Goal: Task Accomplishment & Management: Complete application form

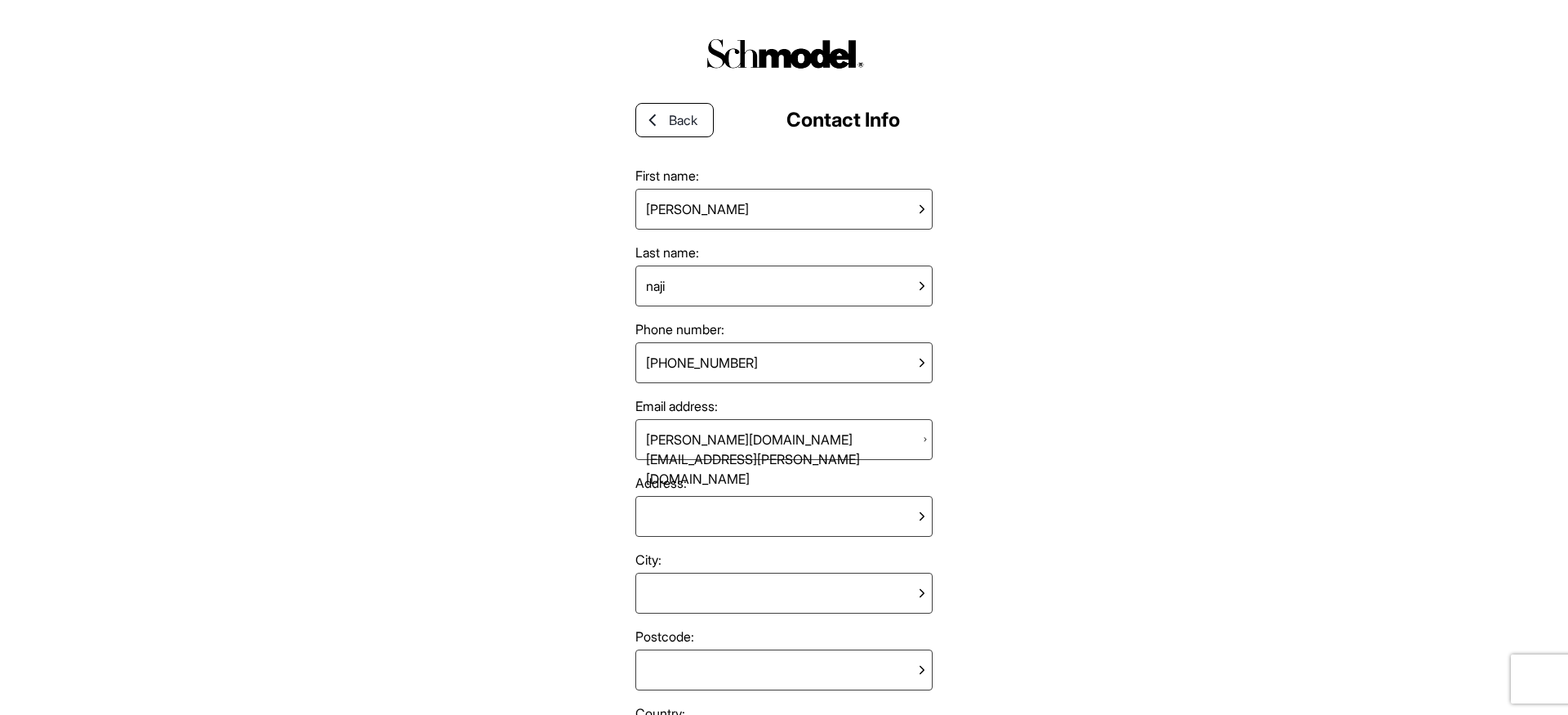
click at [649, 101] on div "Back Contact Info" at bounding box center [784, 120] width 298 height 52
click at [649, 116] on icon at bounding box center [652, 120] width 15 height 15
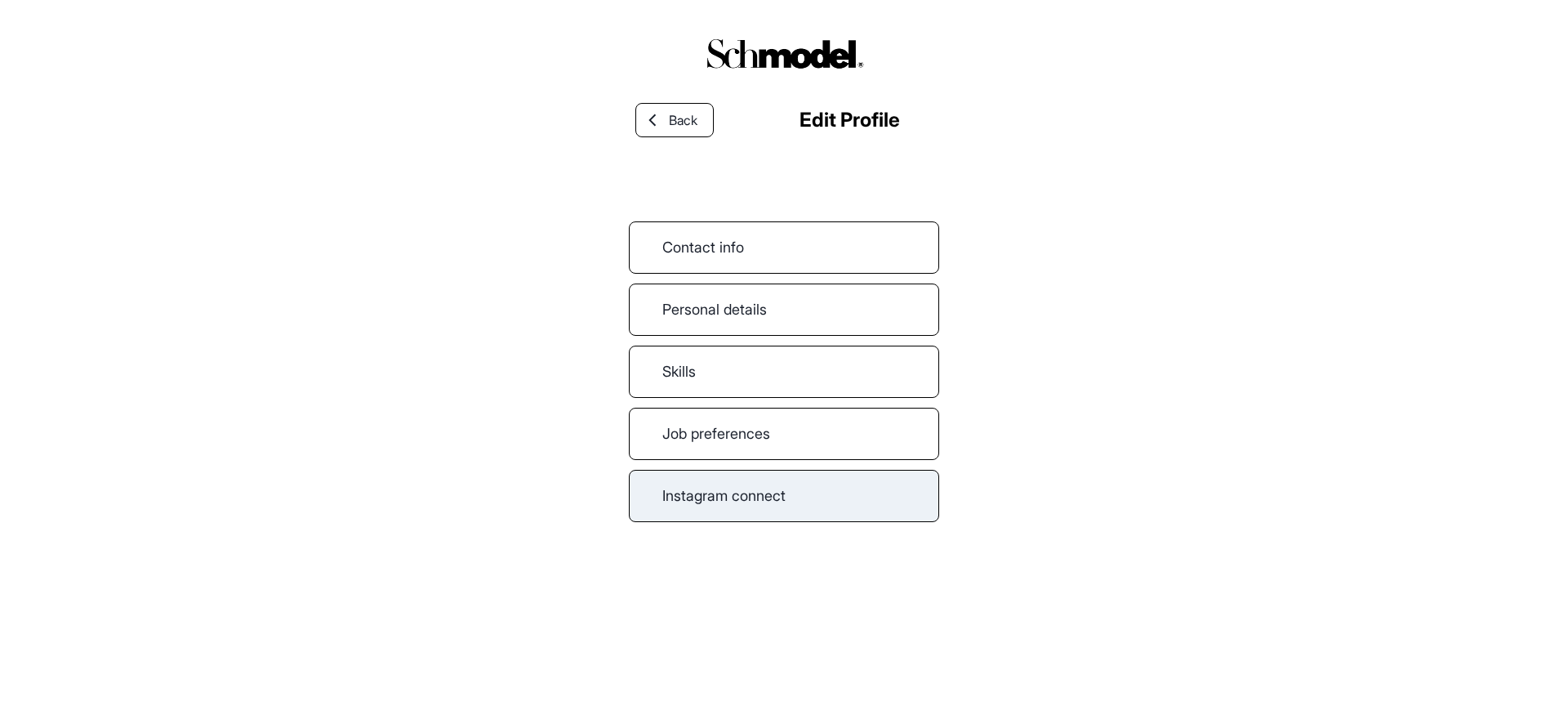
click at [778, 516] on link "Instagram connect" at bounding box center [784, 496] width 311 height 52
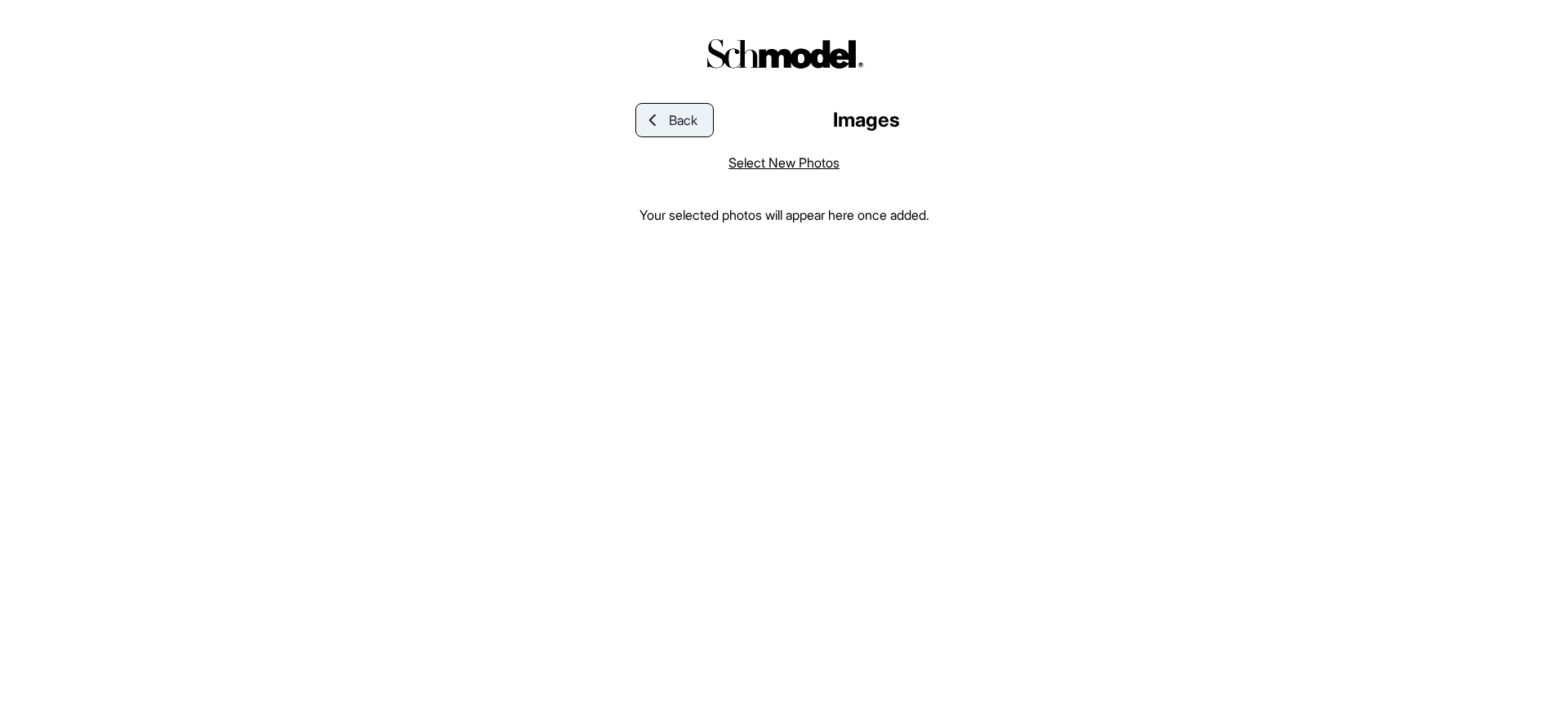
click at [659, 114] on icon at bounding box center [652, 120] width 15 height 15
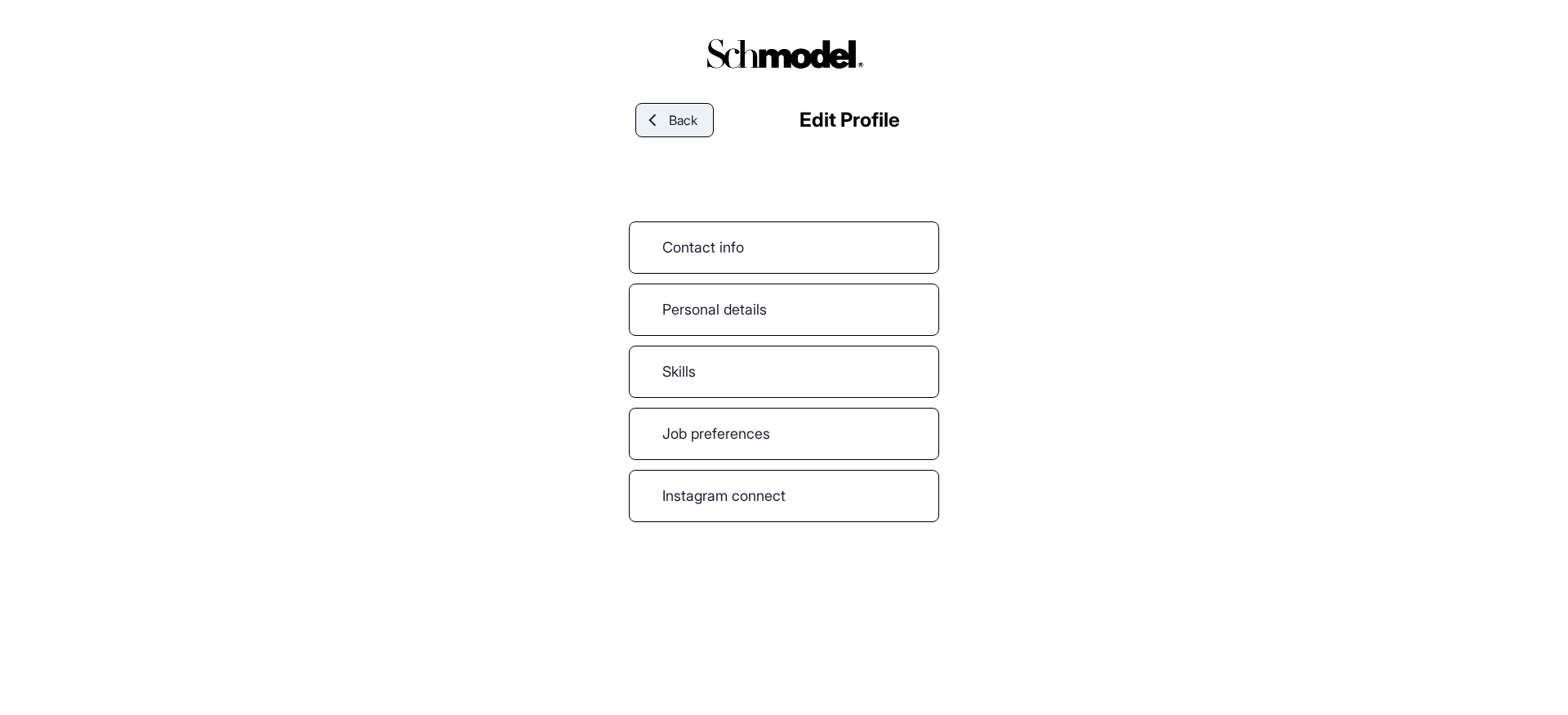
click at [679, 110] on span "Back" at bounding box center [683, 120] width 29 height 20
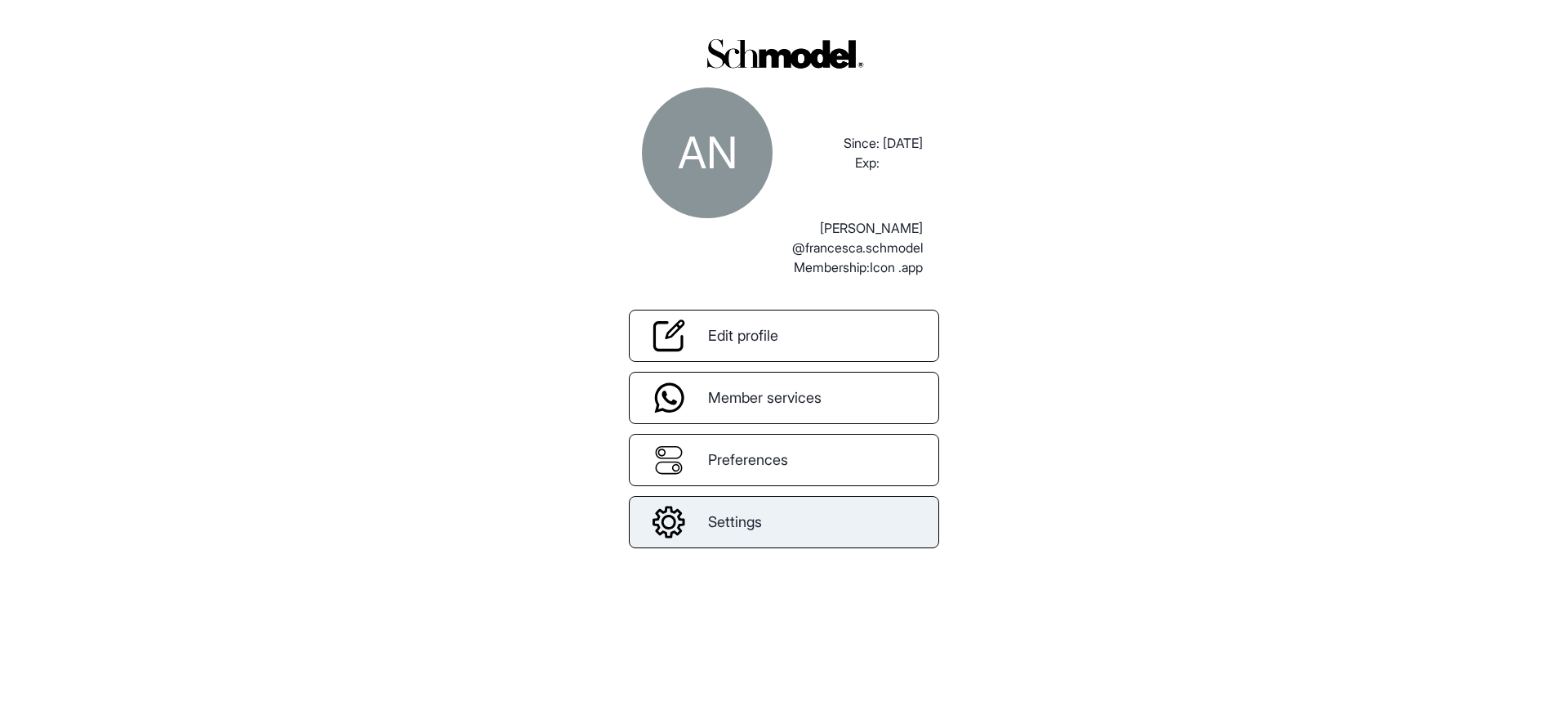
click at [731, 518] on span "Settings" at bounding box center [735, 521] width 54 height 22
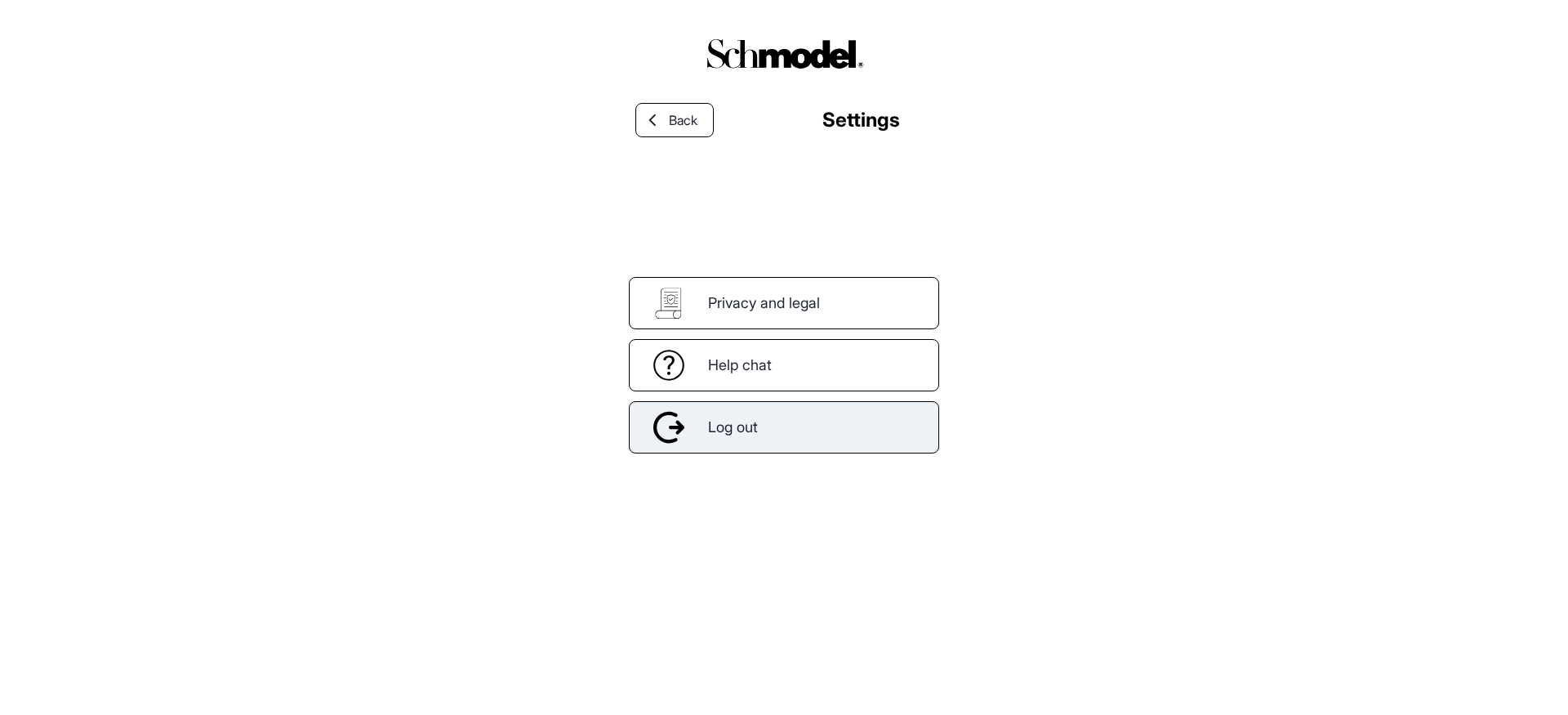
click at [753, 443] on div "Log out" at bounding box center [784, 428] width 311 height 52
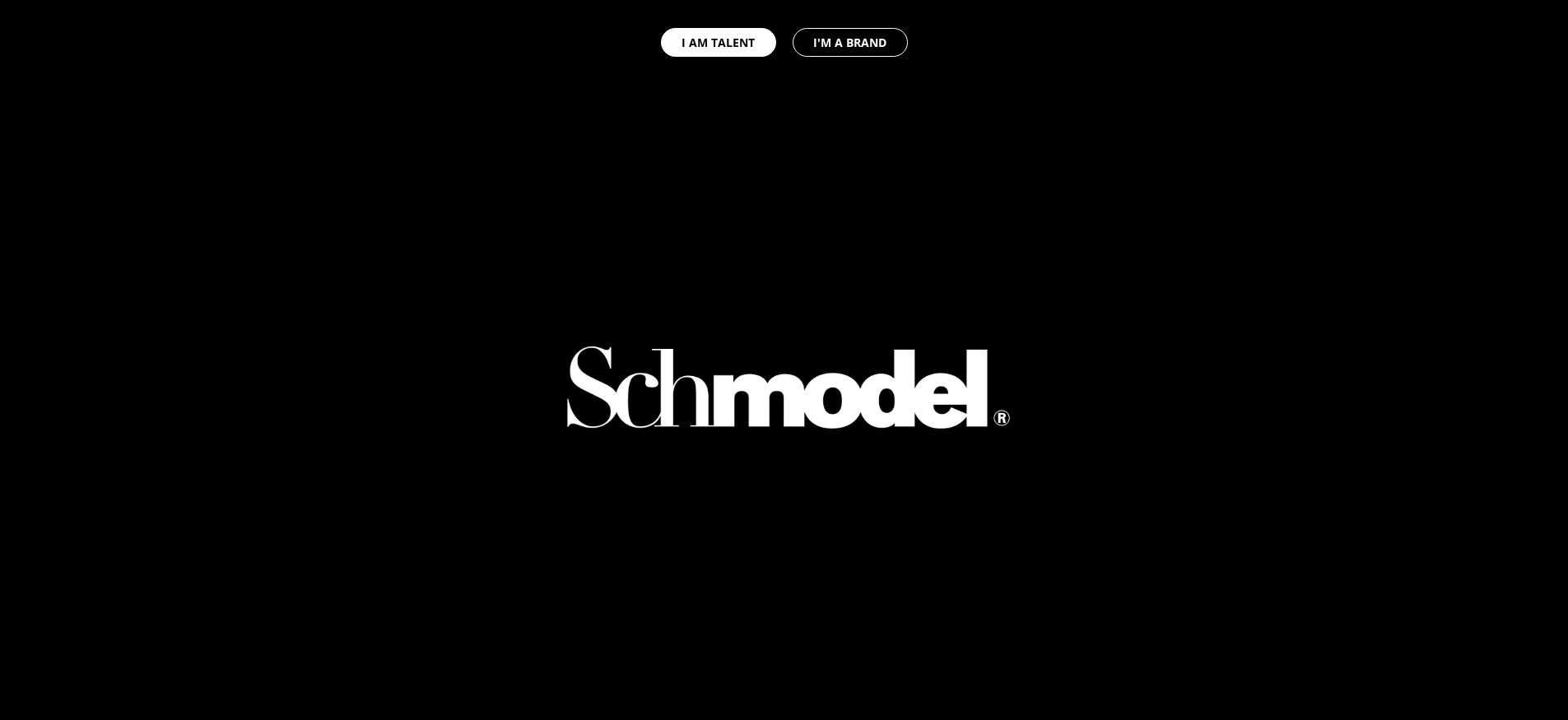
select select "GB"
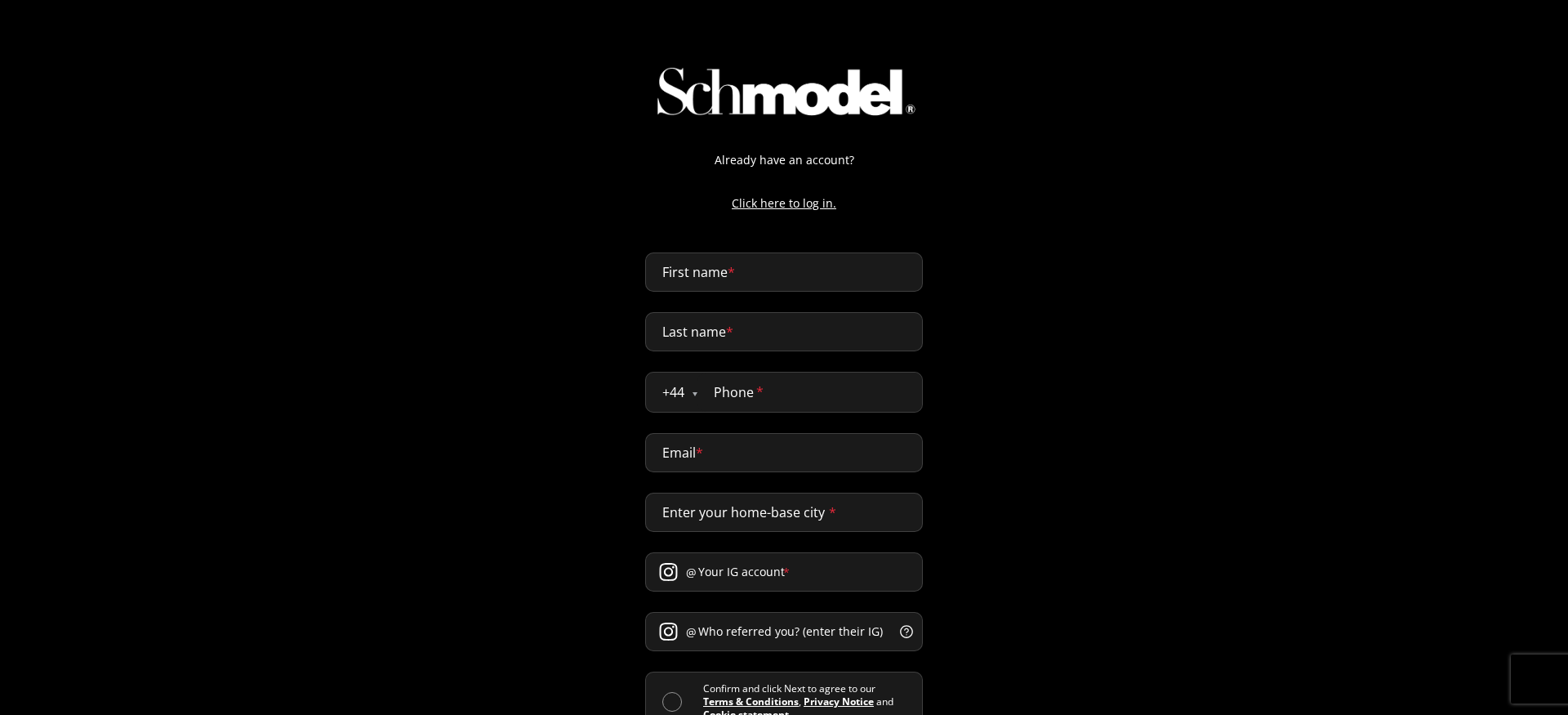
select select "GB"
click at [719, 287] on input "First name *" at bounding box center [784, 272] width 278 height 39
type input "abdellah"
type input "naji"
type input "0611432170"
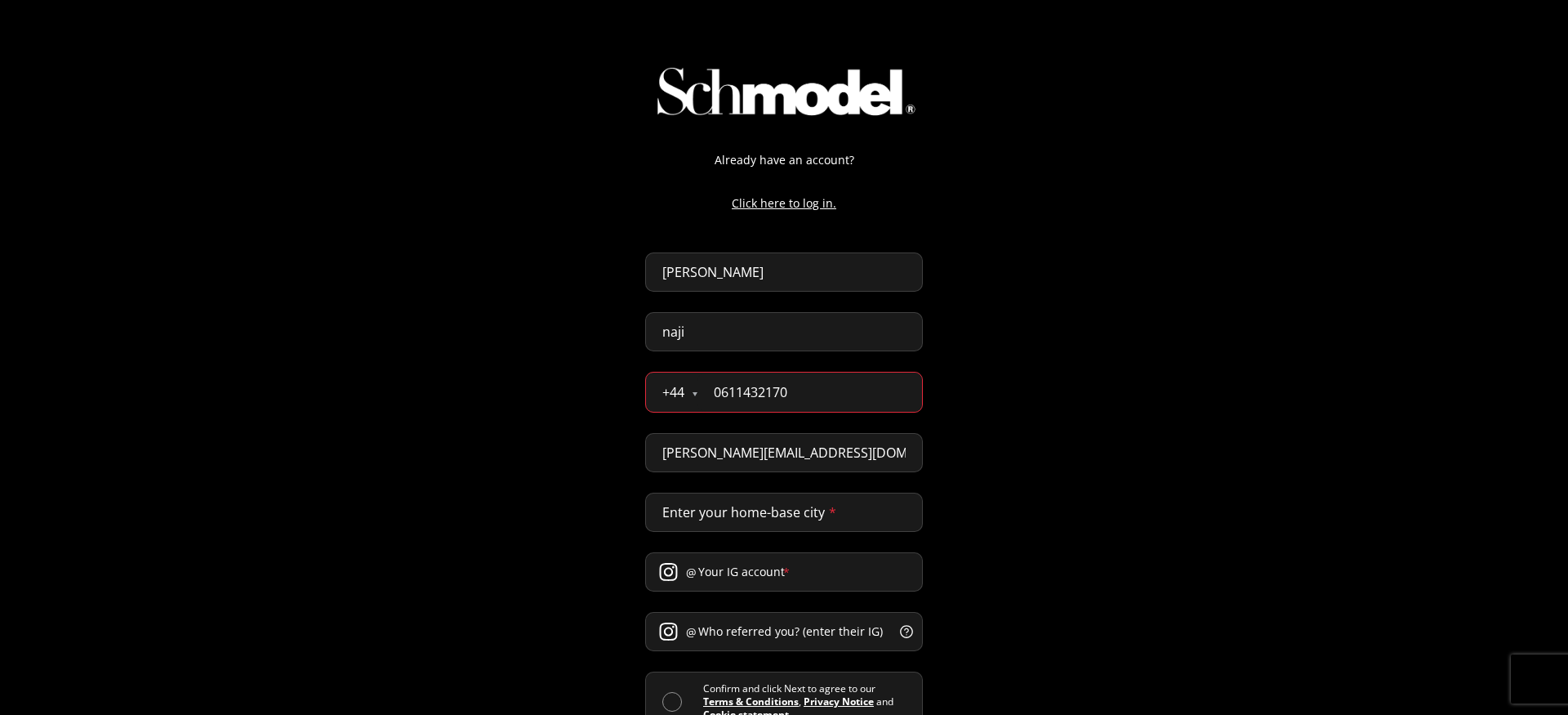
click at [781, 380] on input "0611432170" at bounding box center [809, 393] width 225 height 39
click at [758, 458] on input "abdellah@providence.pw" at bounding box center [784, 453] width 278 height 39
paste input "+feature_test"
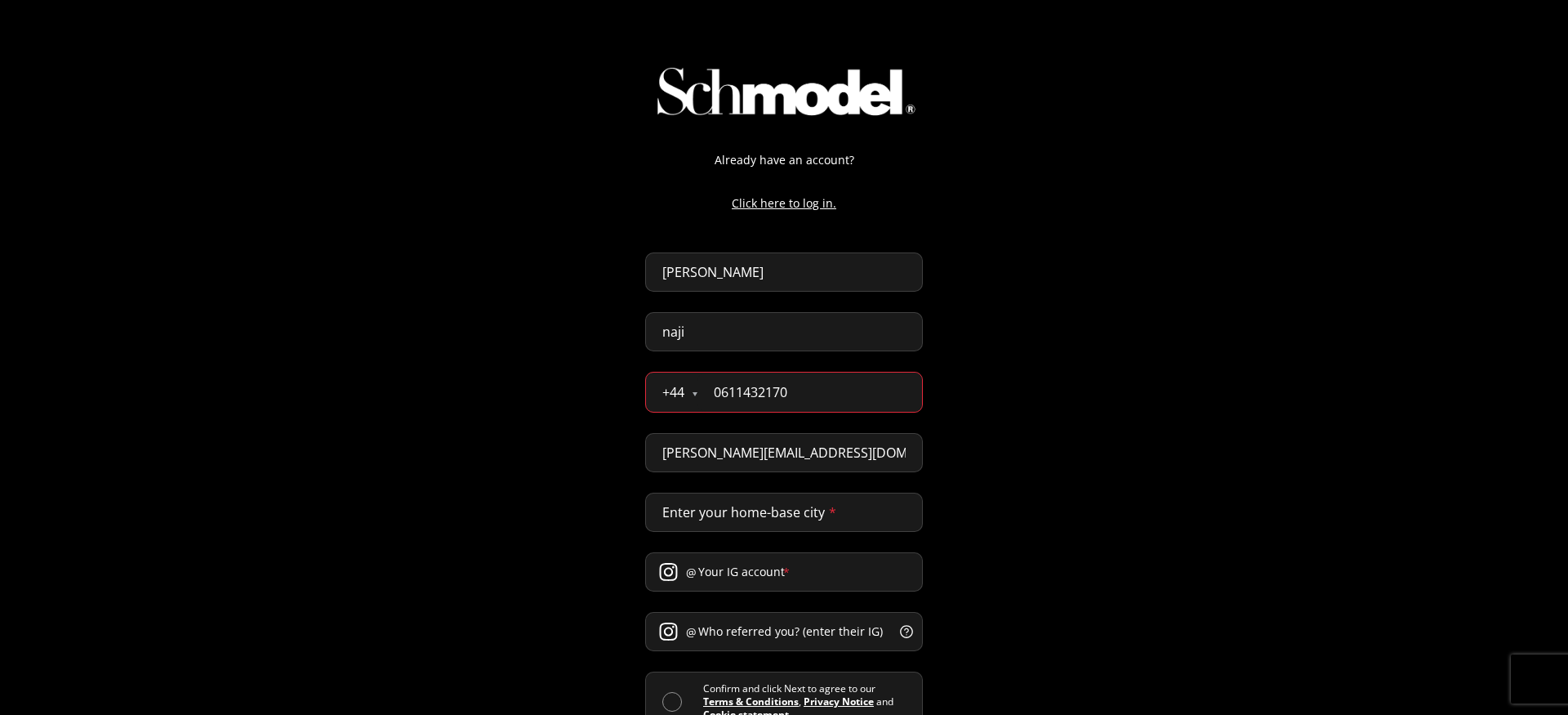
type input "abdellah+feature_test@providence.pw"
click at [799, 411] on input "0611432170" at bounding box center [809, 393] width 225 height 39
paste input "7777 777866"
type input "07777 777866"
click at [1082, 401] on div "Already have an account? Click here to log in. abdellah naji + 44 Åland Islands…" at bounding box center [784, 410] width 1568 height 821
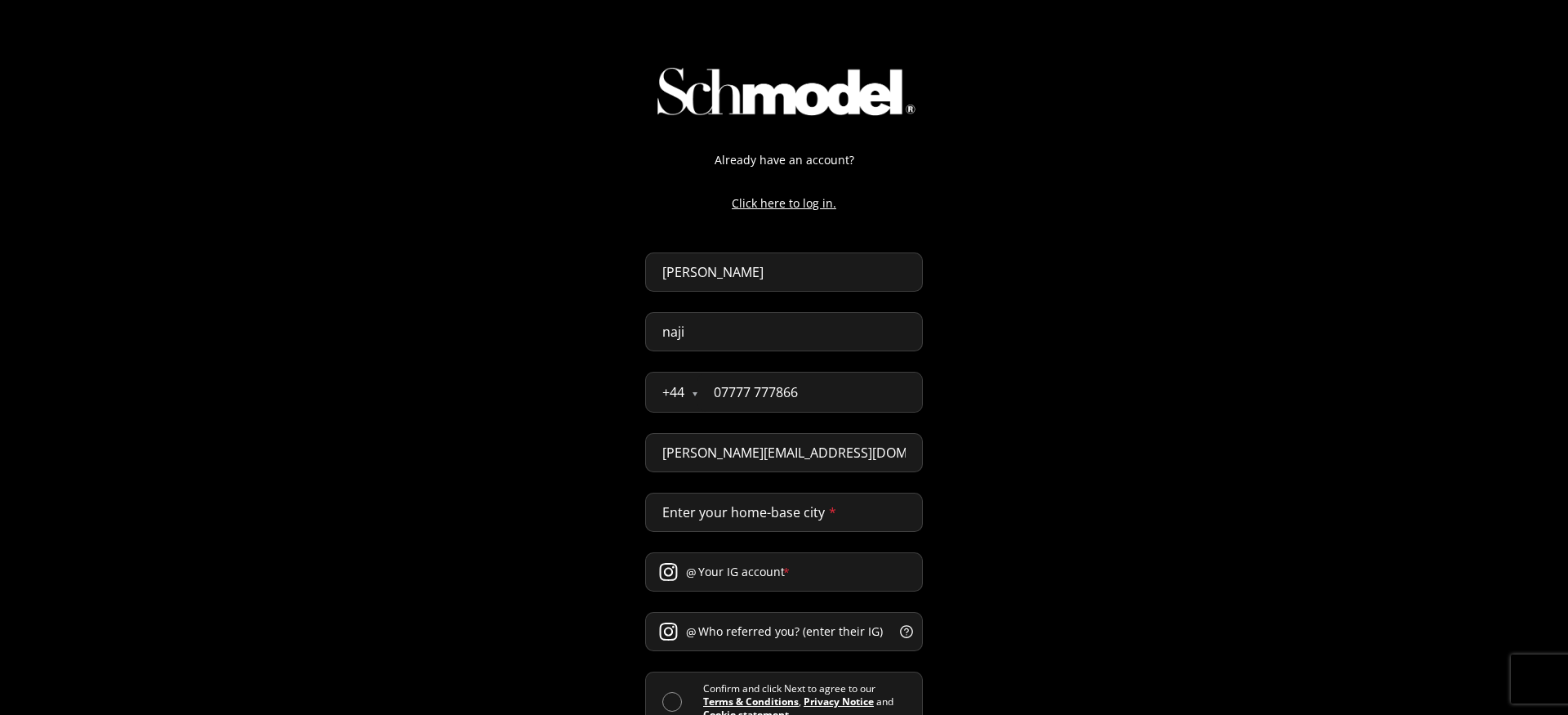
scroll to position [106, 0]
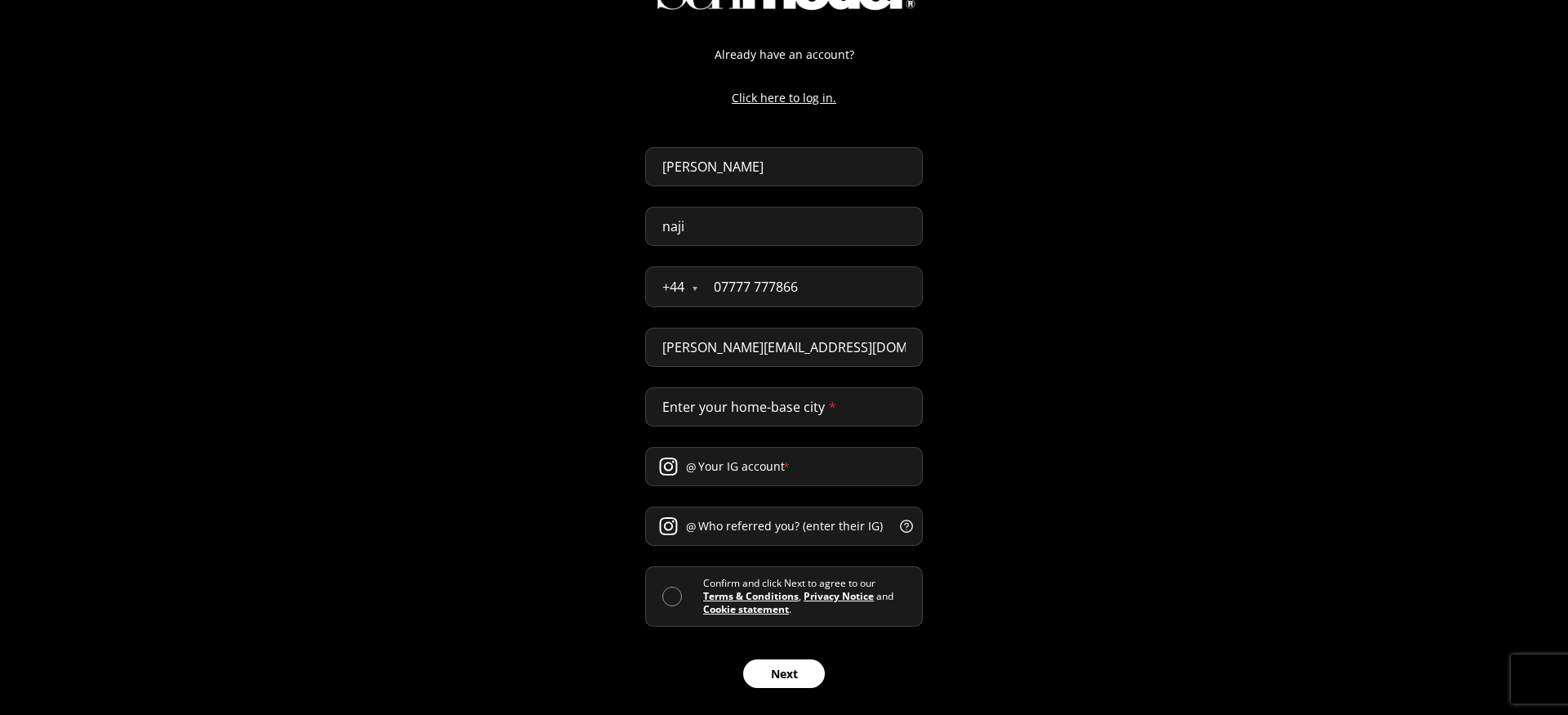
click at [812, 398] on input "Enter your home-base city *" at bounding box center [784, 407] width 278 height 39
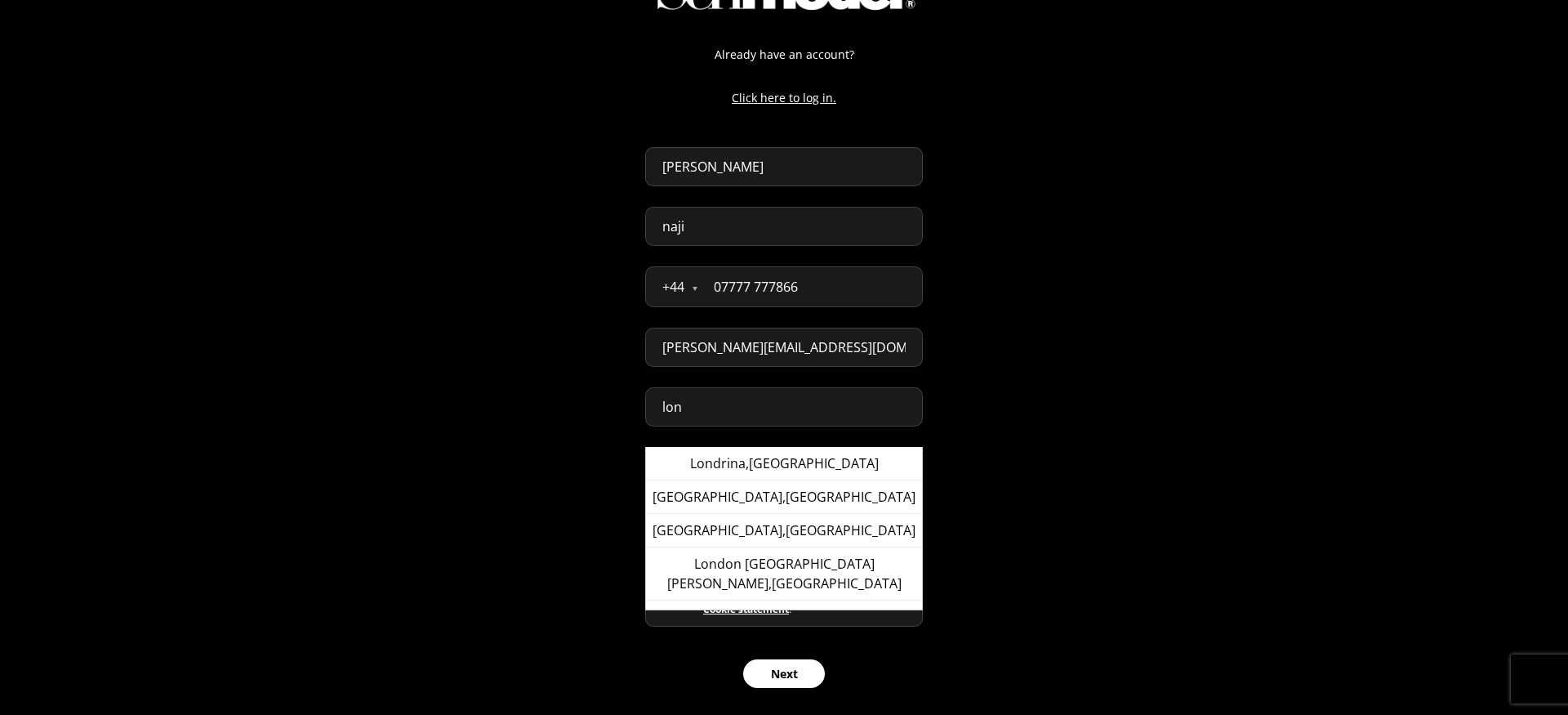
type input "London, United Kingdom"
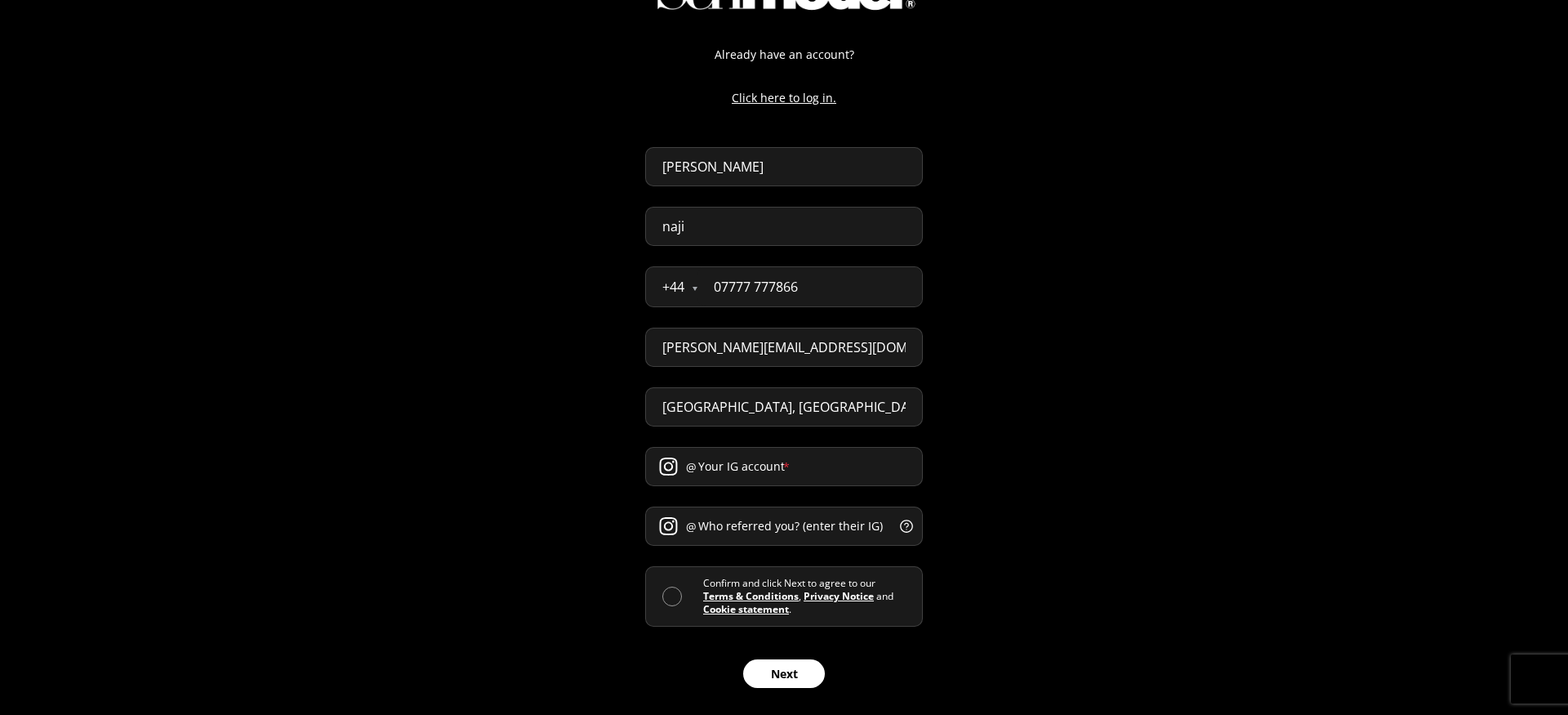
click at [772, 453] on input "Your IG account *" at bounding box center [784, 467] width 278 height 39
click at [671, 595] on span at bounding box center [672, 596] width 20 height 20
click at [703, 596] on input "checkbox" at bounding box center [703, 596] width 0 height 0
click at [777, 457] on input "Your IG account *" at bounding box center [784, 467] width 278 height 39
type input "deee"
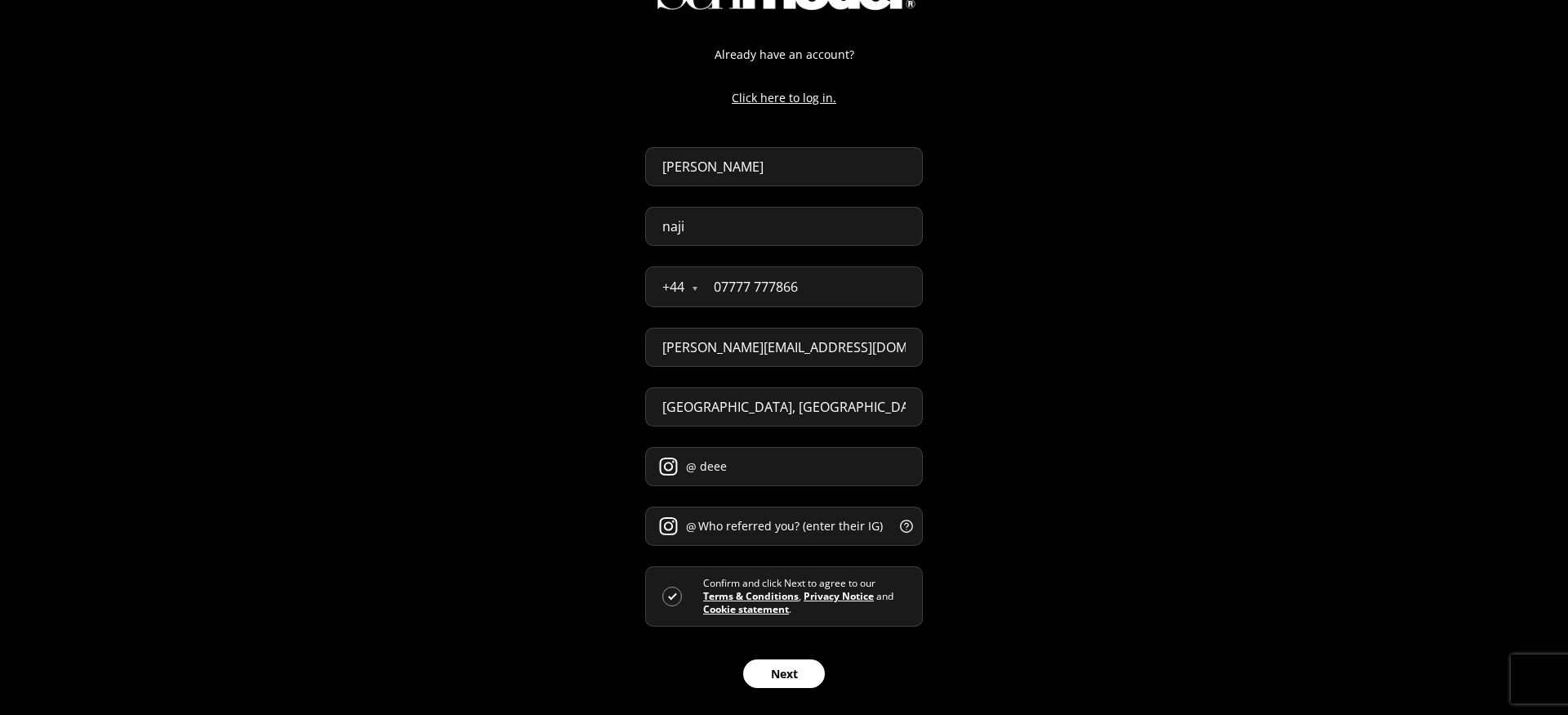
click at [739, 511] on input "Who referred you? (enter their IG) *" at bounding box center [784, 526] width 278 height 39
type input "eee"
click at [780, 677] on button "Next" at bounding box center [784, 673] width 82 height 29
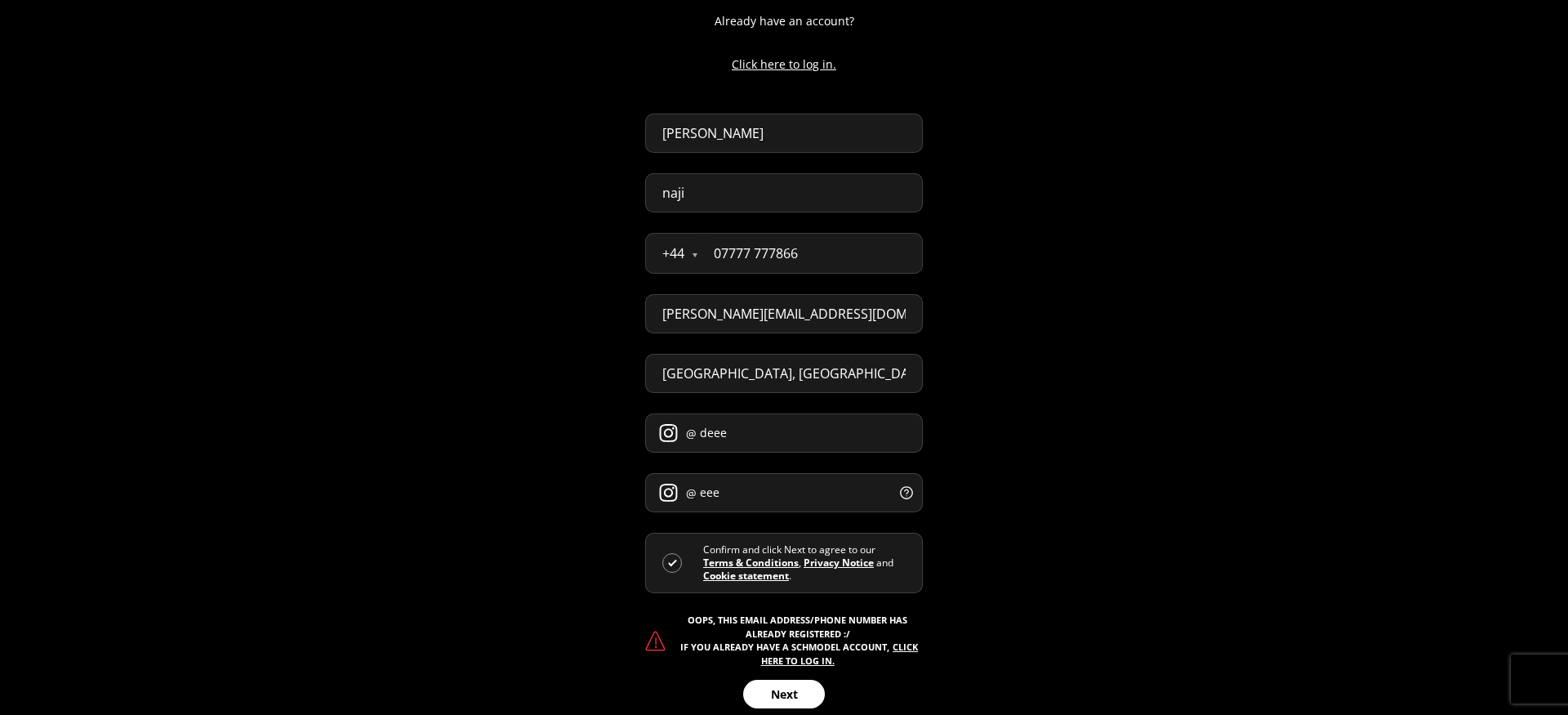
scroll to position [160, 0]
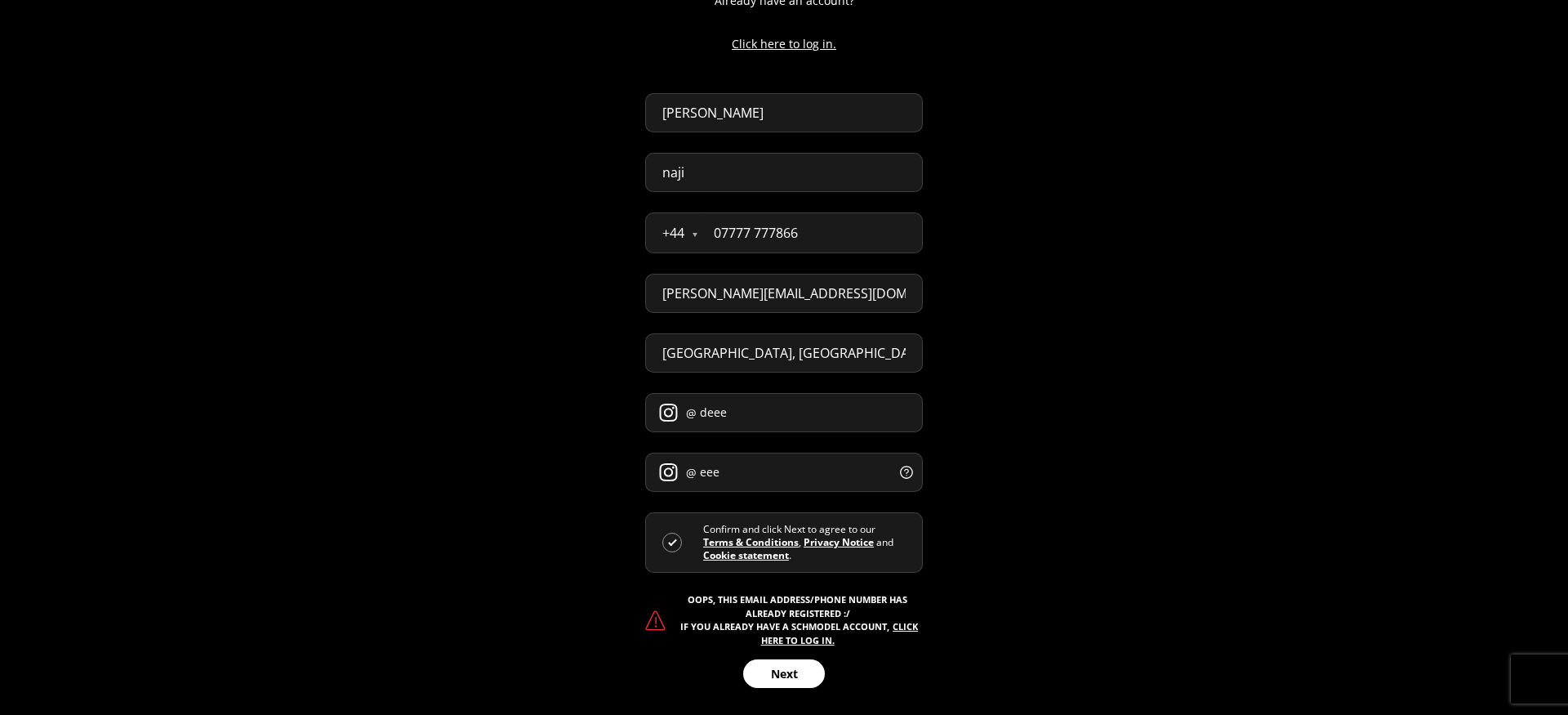
click at [795, 639] on link "click here to log in." at bounding box center [840, 633] width 158 height 26
select select "GB"
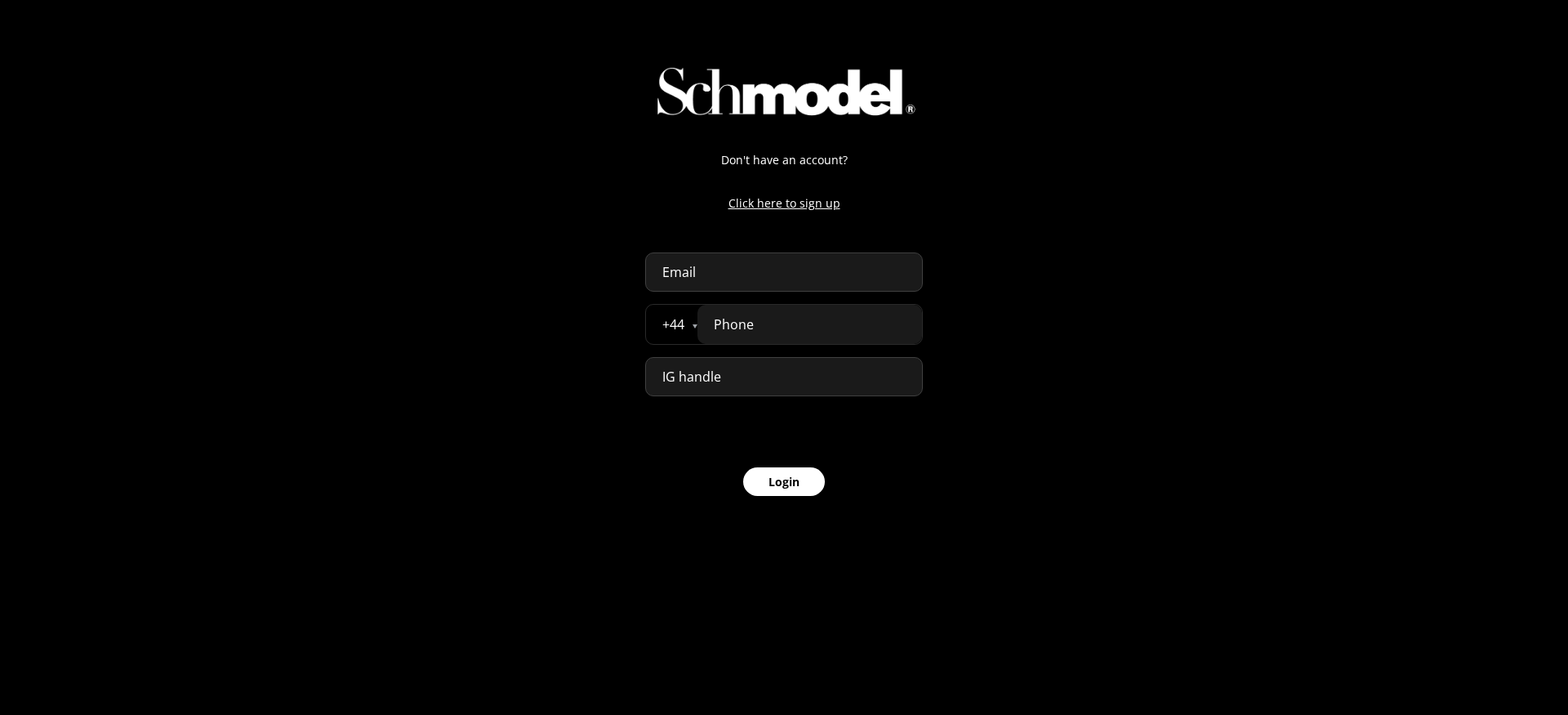
click at [801, 282] on input "email" at bounding box center [784, 272] width 278 height 39
paste input "+447777777866"
type input "+447777777866"
click at [903, 319] on input "tel" at bounding box center [809, 325] width 225 height 39
paste input "07777 777866"
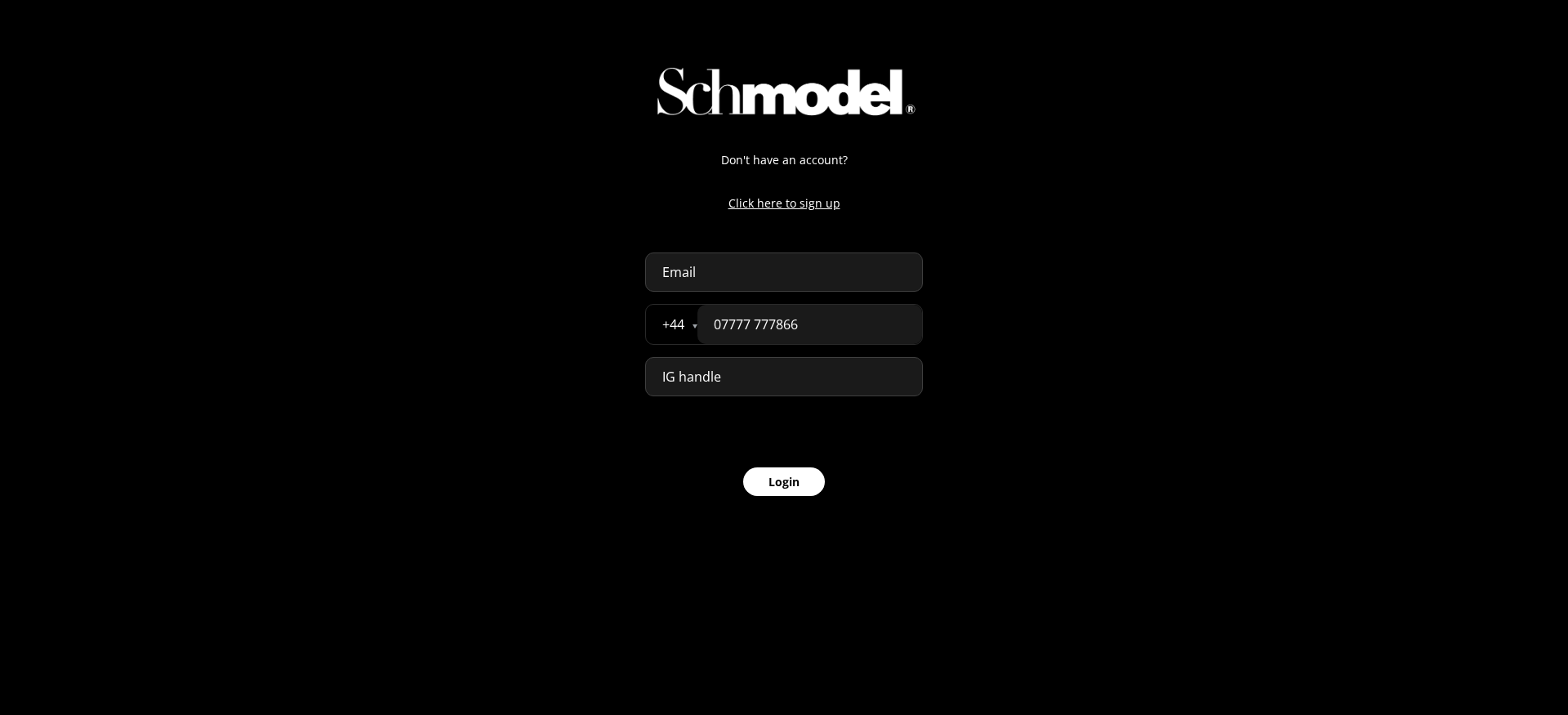
type input "07777 777866"
click at [801, 285] on input "email" at bounding box center [784, 272] width 278 height 39
paste input "abdellah+feature_test@providence.pw"
type input "abdellah+feature_test@providence.pw"
click at [797, 484] on button "Login" at bounding box center [784, 481] width 82 height 29
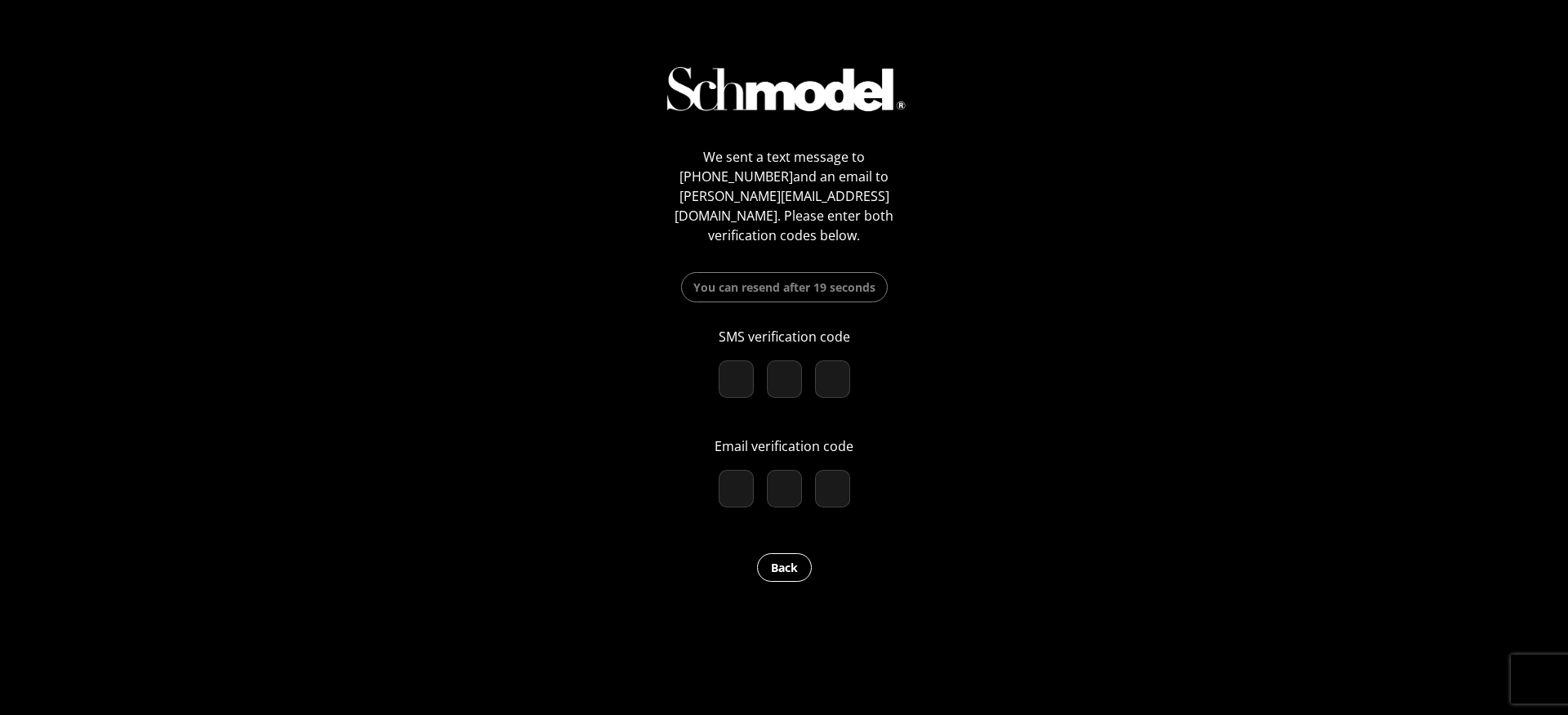
paste input "6"
type input "6"
type input "8"
type input "1"
checkbox input "true"
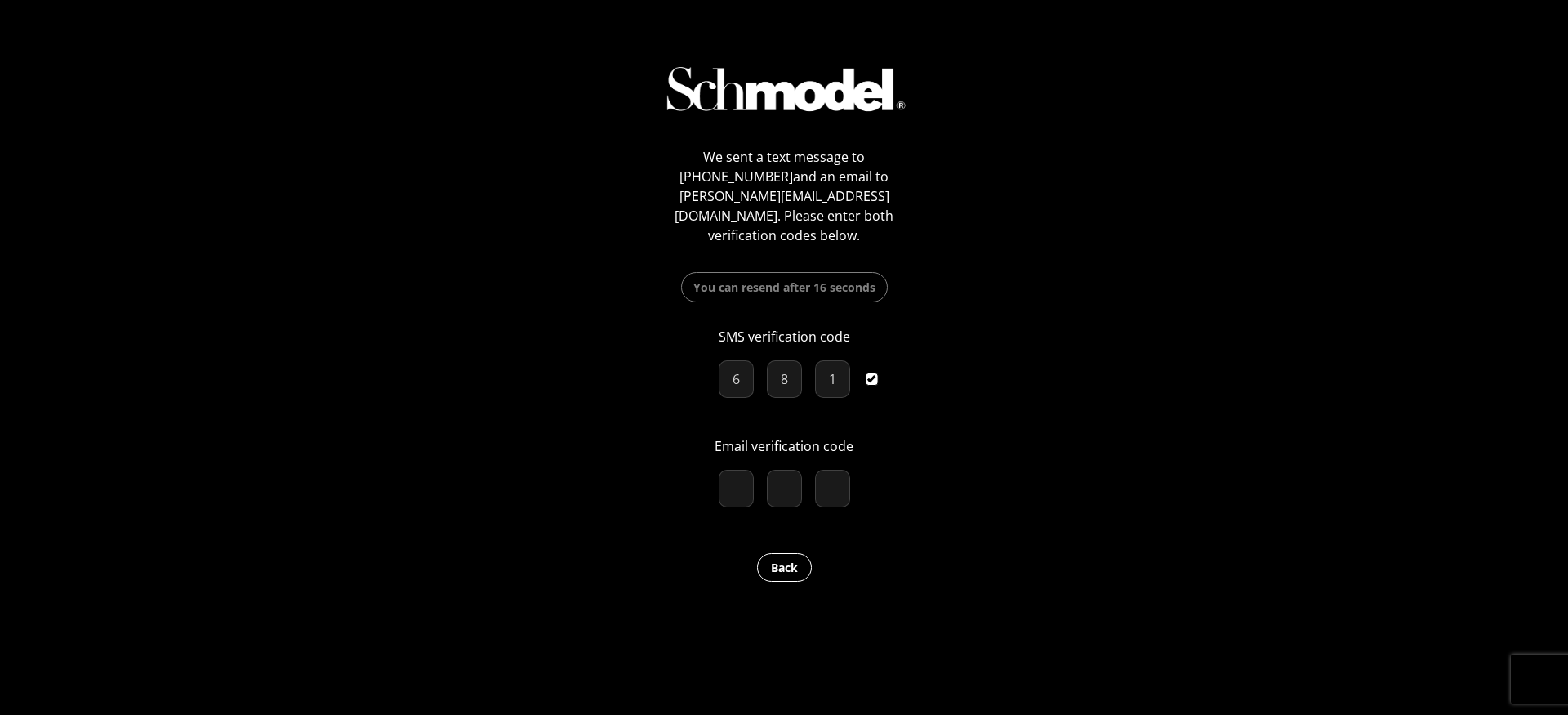
click at [735, 479] on input "number" at bounding box center [736, 488] width 35 height 38
paste input "6"
type input "6"
type input "7"
type input "5"
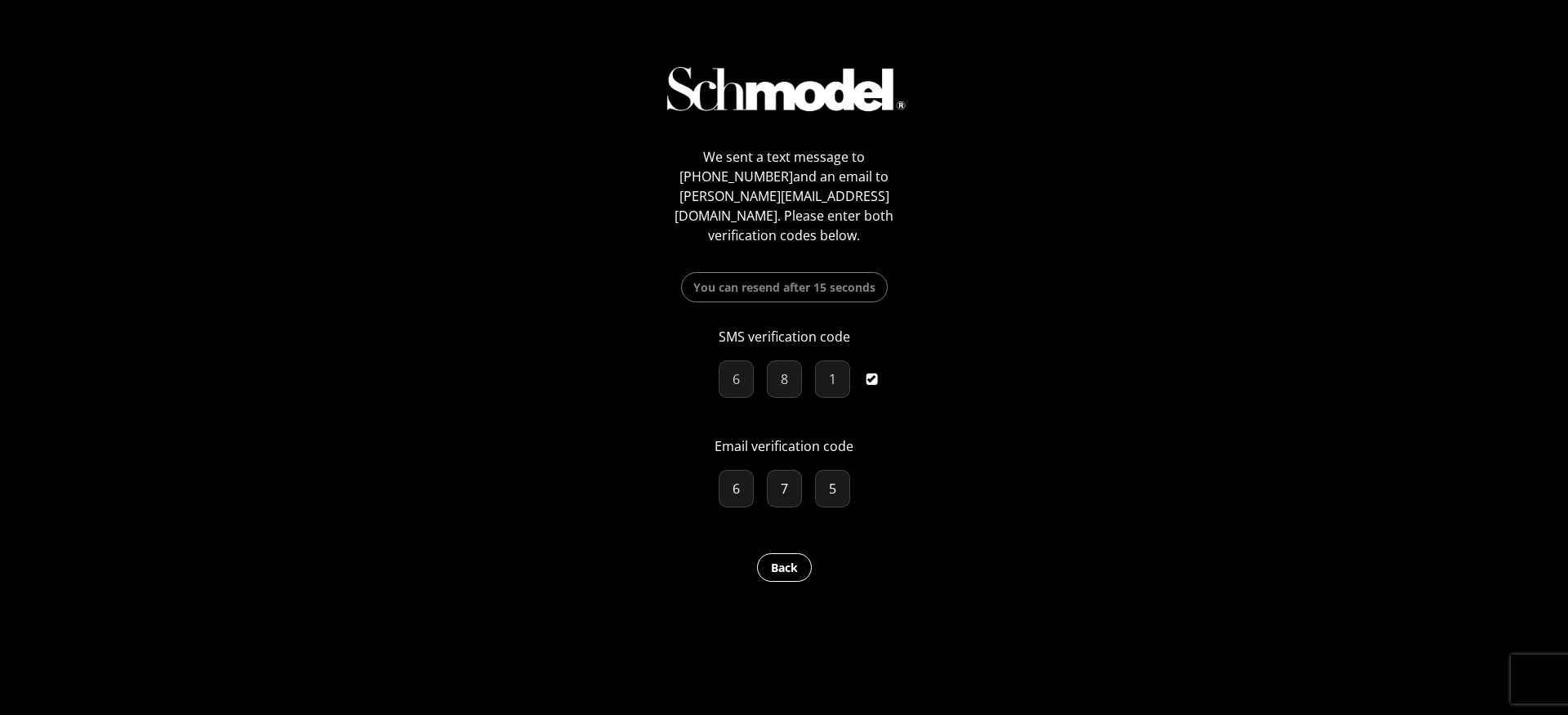
checkbox input "true"
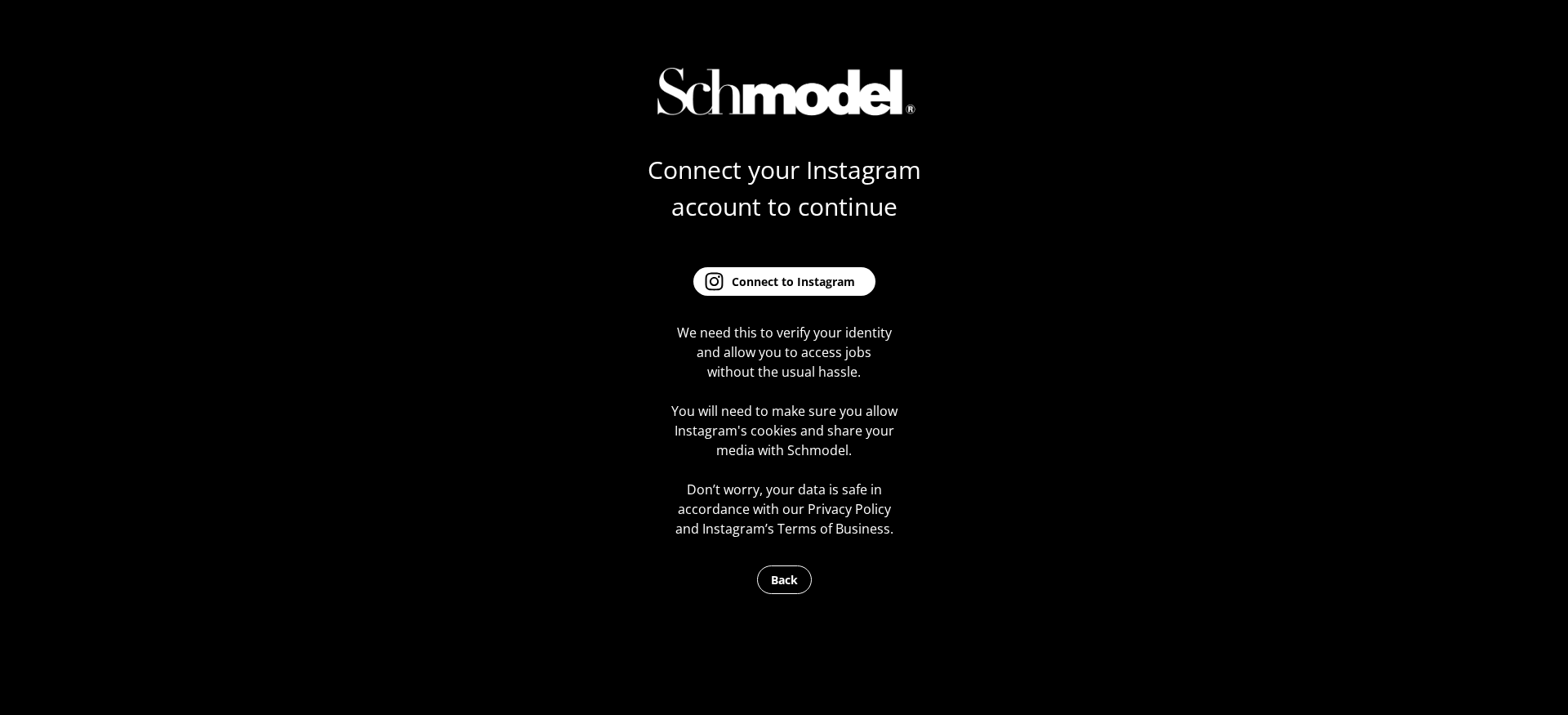
click at [789, 293] on button "Connect to Instagram" at bounding box center [784, 281] width 182 height 29
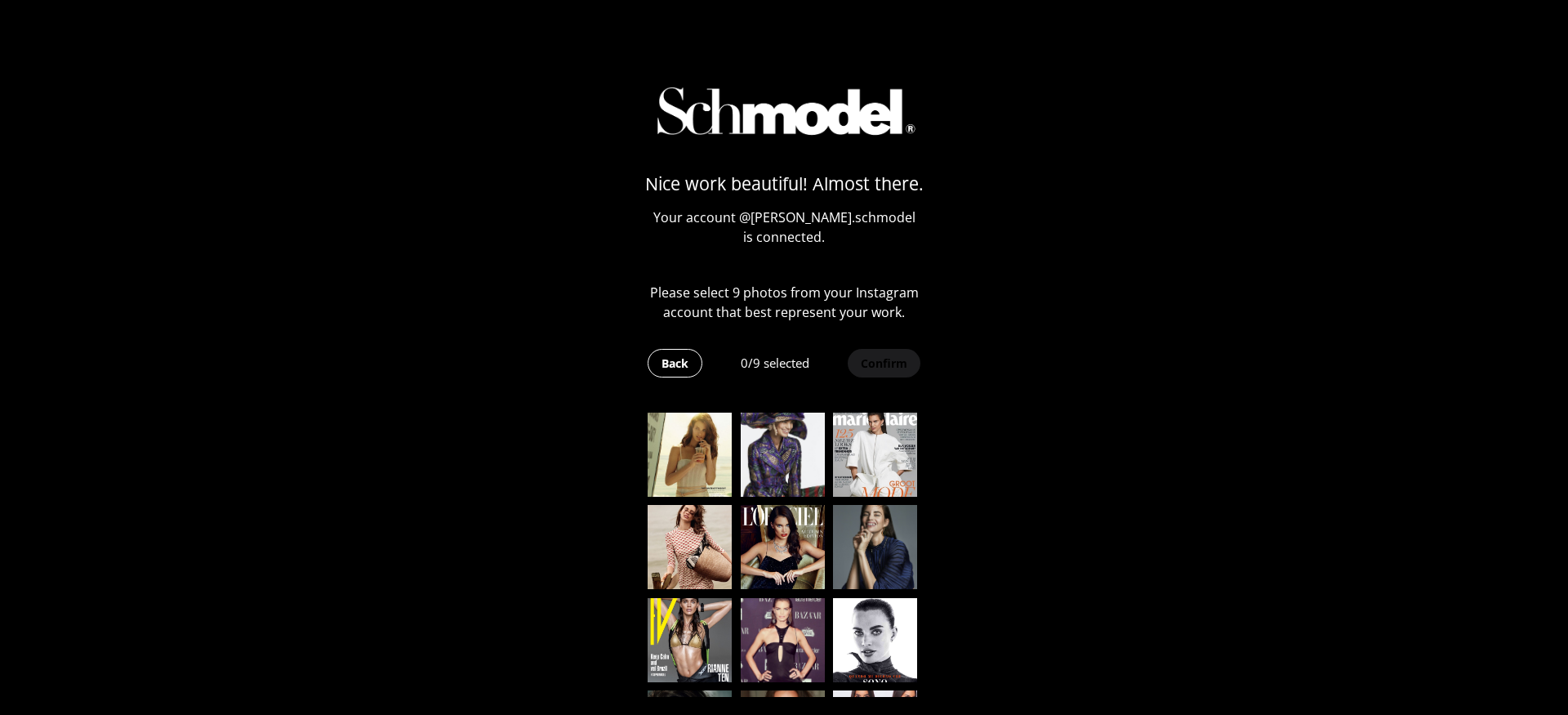
click at [675, 464] on img at bounding box center [689, 455] width 84 height 84
click at [762, 464] on img at bounding box center [782, 455] width 84 height 84
click at [855, 479] on img at bounding box center [875, 455] width 84 height 84
click at [855, 577] on img at bounding box center [875, 546] width 84 height 84
click at [770, 577] on img at bounding box center [782, 546] width 84 height 84
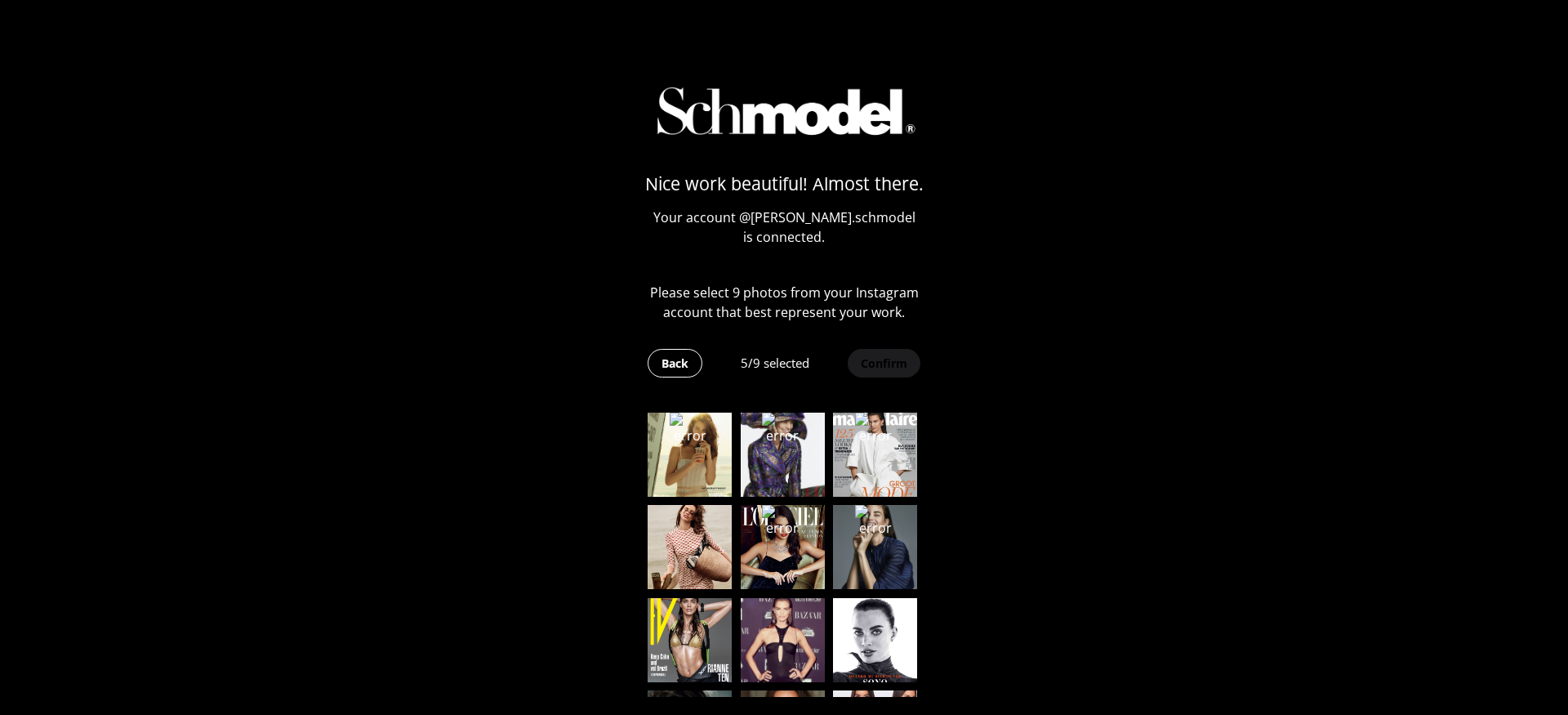
click at [694, 577] on img at bounding box center [689, 546] width 84 height 84
click at [694, 641] on img at bounding box center [689, 640] width 84 height 84
click at [838, 641] on img at bounding box center [875, 640] width 84 height 84
click at [743, 618] on img at bounding box center [782, 640] width 84 height 84
click at [856, 384] on div "Nice work beautiful! Almost there. Your account @ francesca.schmodel is connect…" at bounding box center [784, 371] width 289 height 704
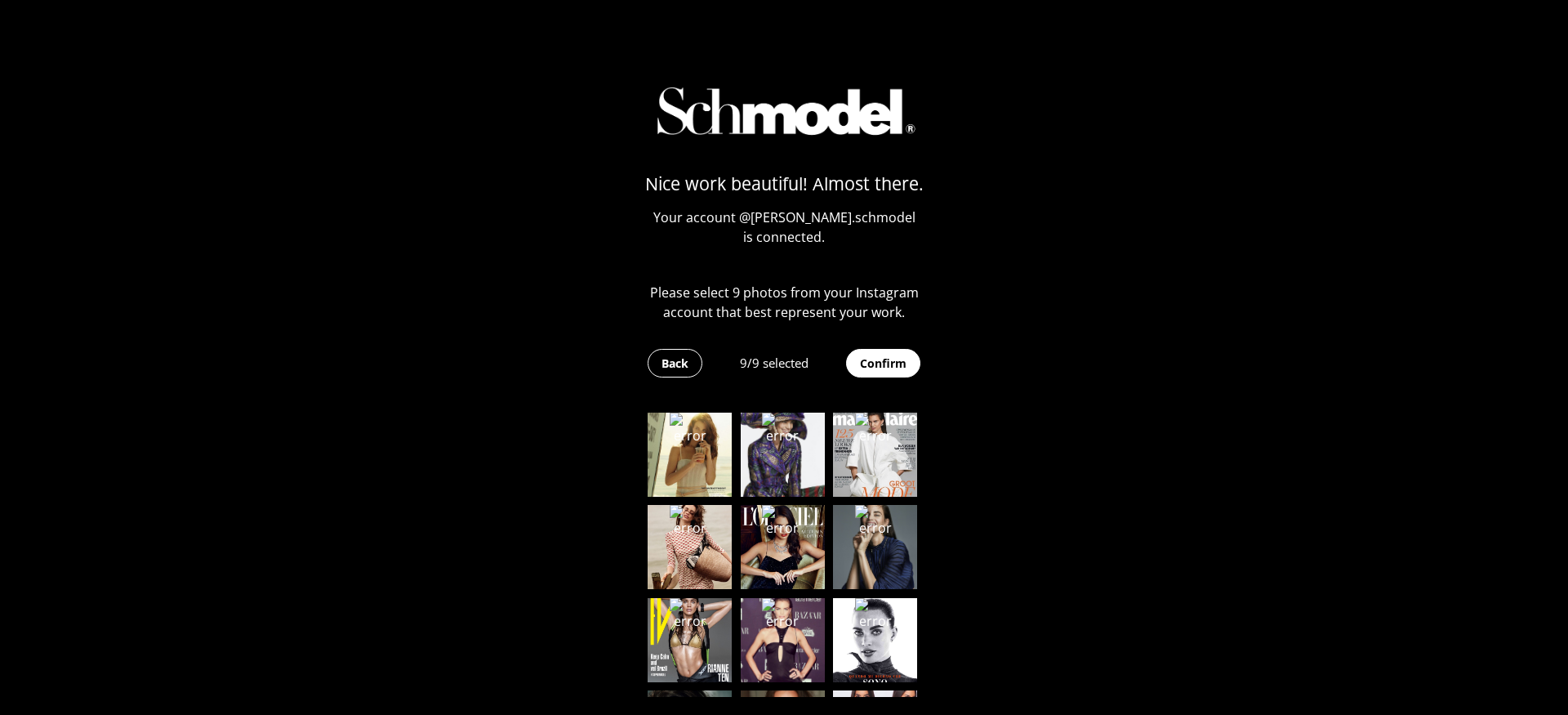
click at [857, 366] on button "Confirm" at bounding box center [883, 363] width 74 height 29
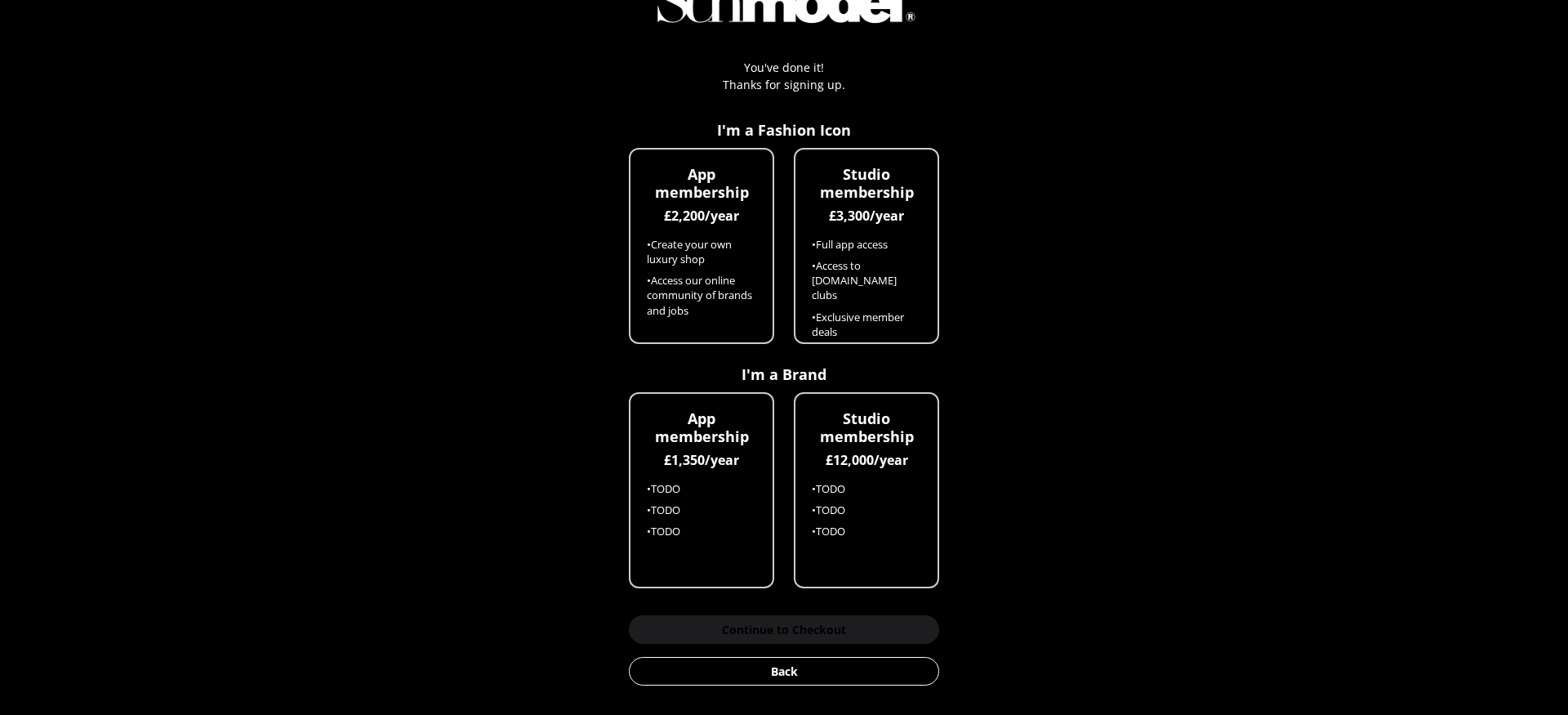
scroll to position [96, 0]
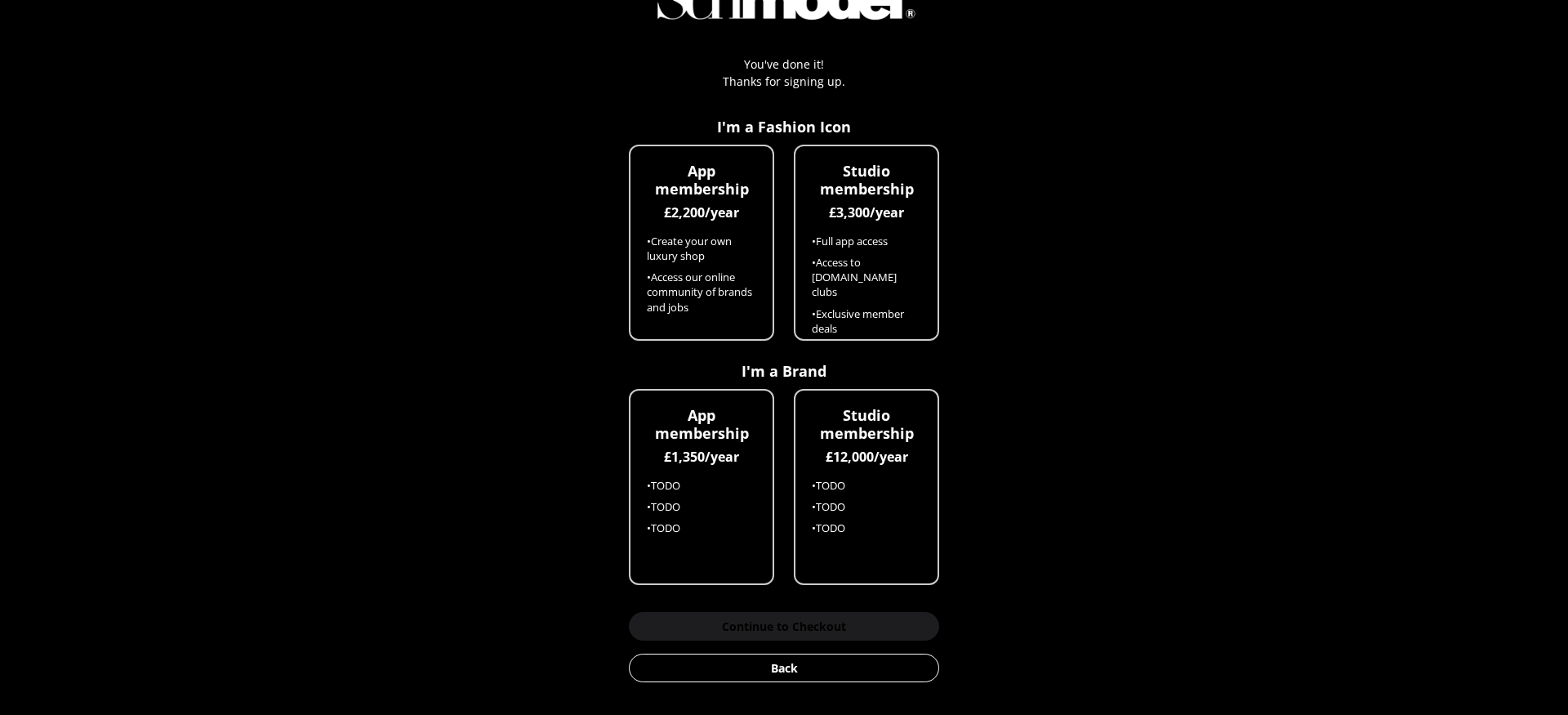
click at [761, 665] on button "Back" at bounding box center [784, 668] width 311 height 29
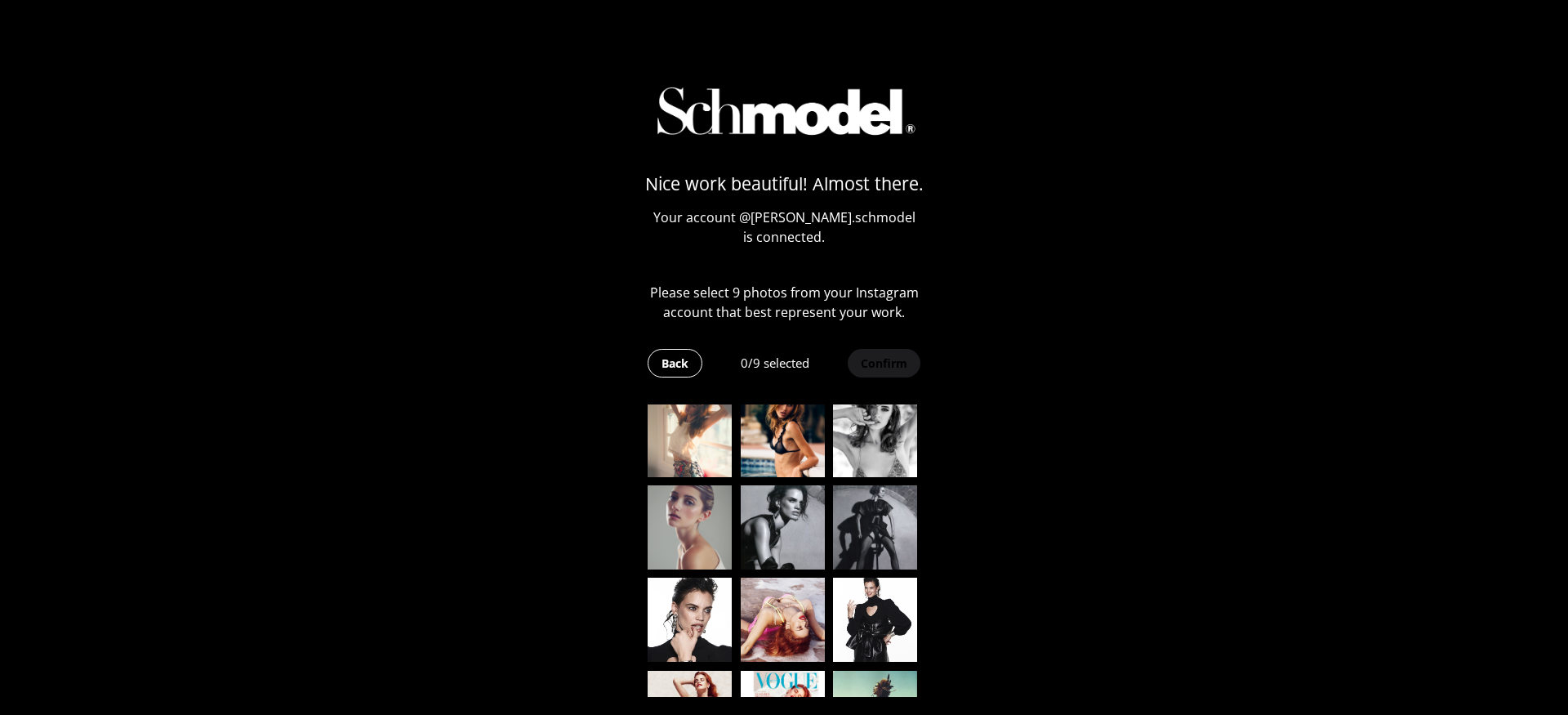
scroll to position [490, 0]
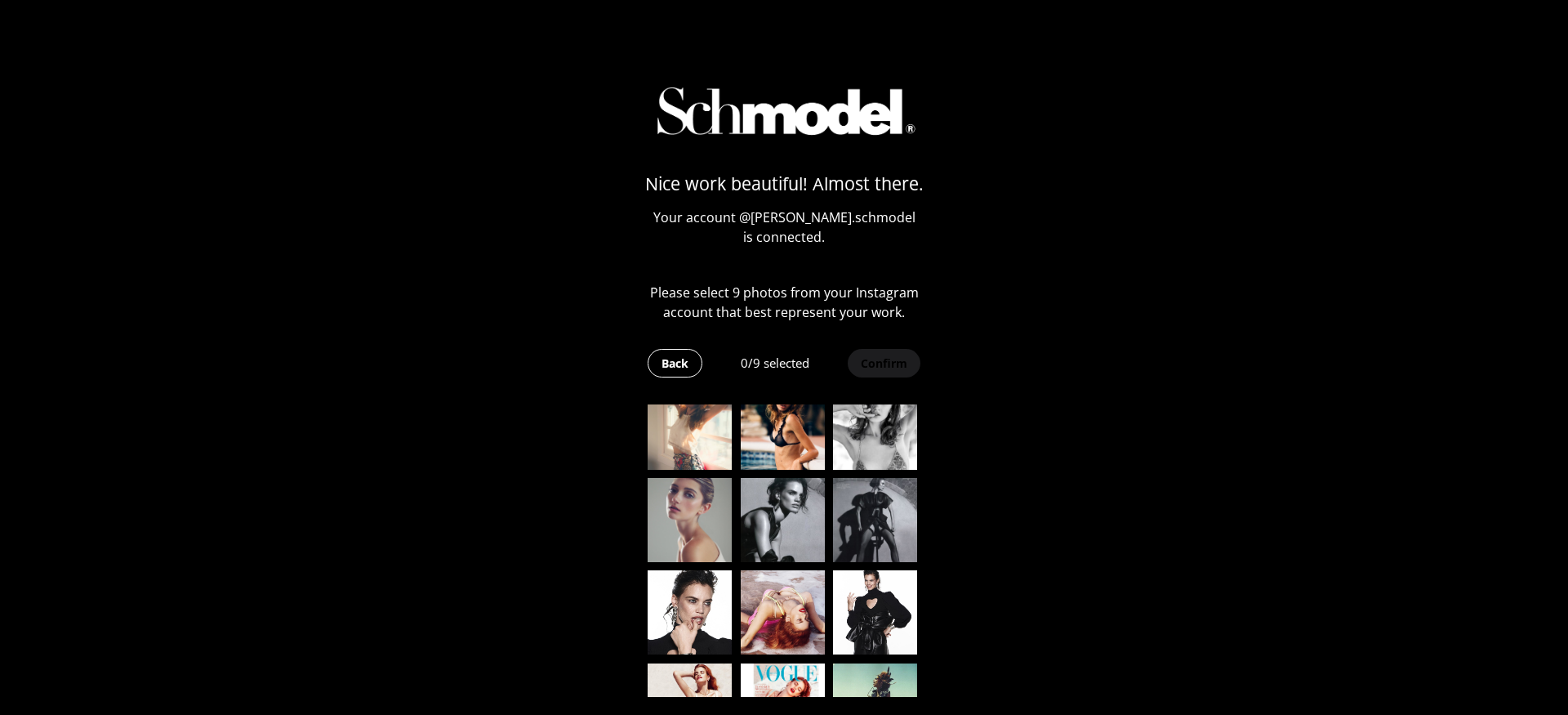
click at [659, 425] on img at bounding box center [689, 428] width 84 height 84
click at [774, 512] on img at bounding box center [782, 519] width 84 height 84
click at [674, 512] on img at bounding box center [689, 519] width 84 height 84
click at [906, 512] on img at bounding box center [875, 519] width 84 height 84
click at [858, 587] on img at bounding box center [875, 612] width 84 height 84
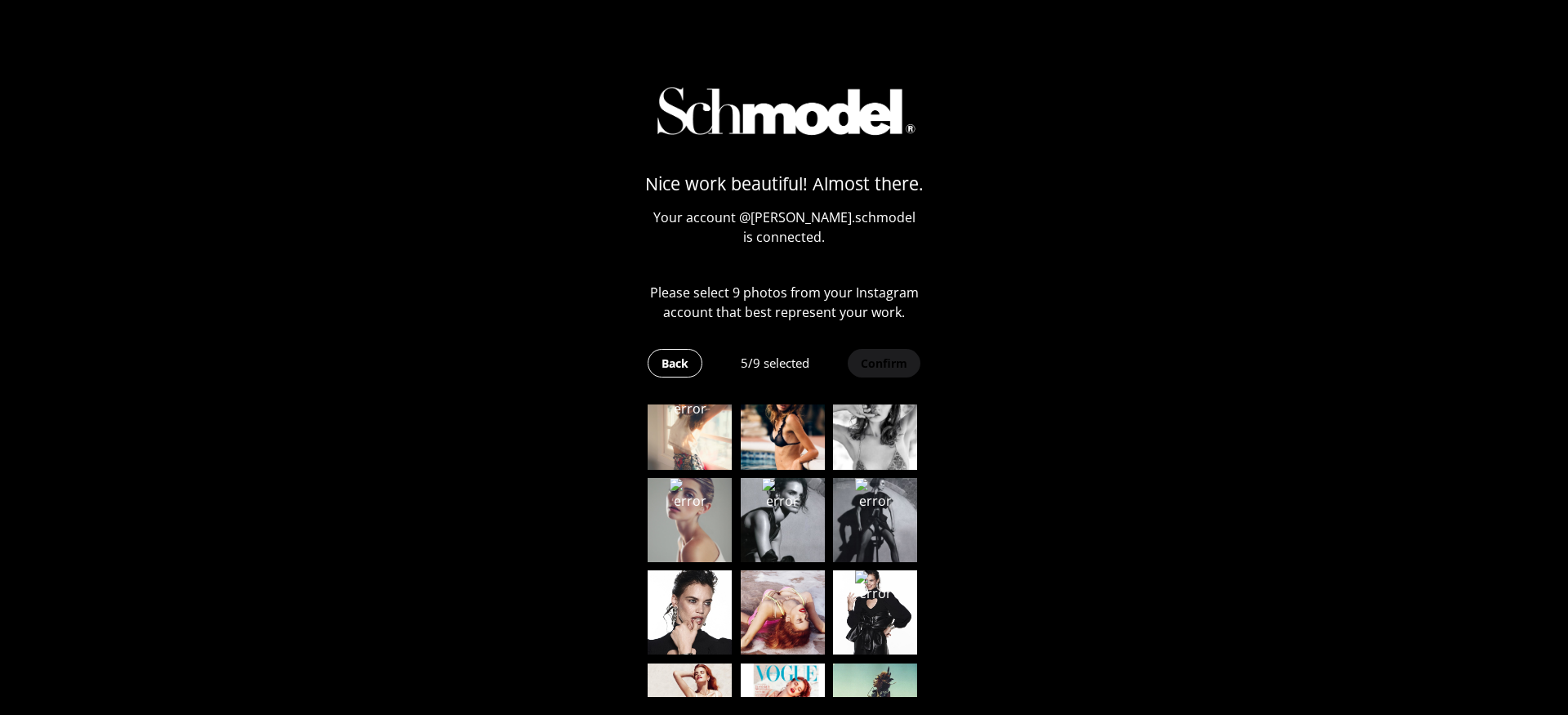
click at [758, 587] on img at bounding box center [782, 612] width 84 height 84
click at [708, 599] on img at bounding box center [689, 612] width 84 height 84
click at [708, 685] on img at bounding box center [689, 705] width 84 height 84
click at [777, 685] on img at bounding box center [782, 705] width 84 height 84
click at [839, 683] on img at bounding box center [875, 705] width 84 height 84
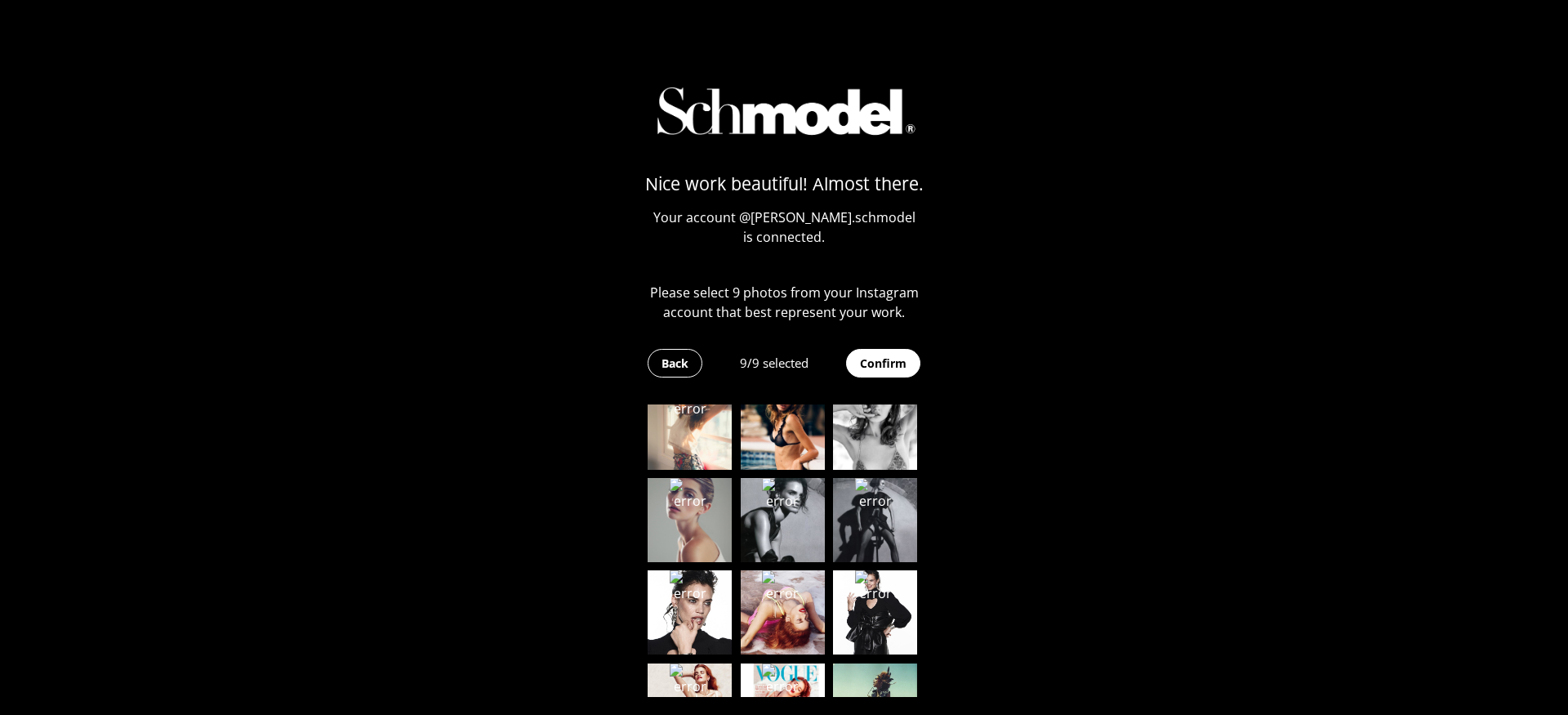
click at [886, 363] on button "Confirm" at bounding box center [883, 363] width 74 height 29
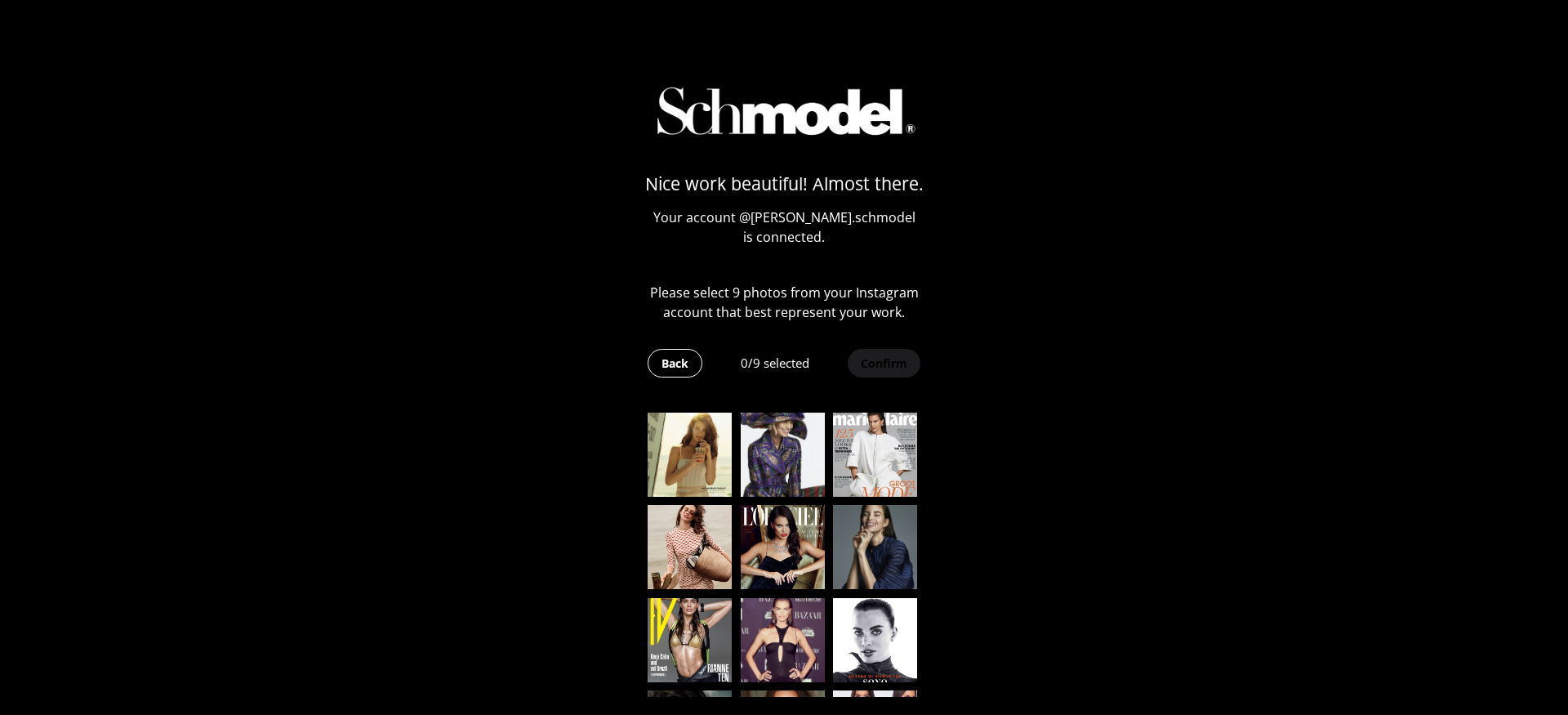
click at [663, 464] on img at bounding box center [689, 455] width 84 height 84
click at [777, 464] on img at bounding box center [782, 455] width 84 height 84
click at [860, 471] on img at bounding box center [875, 455] width 84 height 84
click at [860, 537] on img at bounding box center [875, 546] width 84 height 84
click at [759, 537] on img at bounding box center [782, 546] width 84 height 84
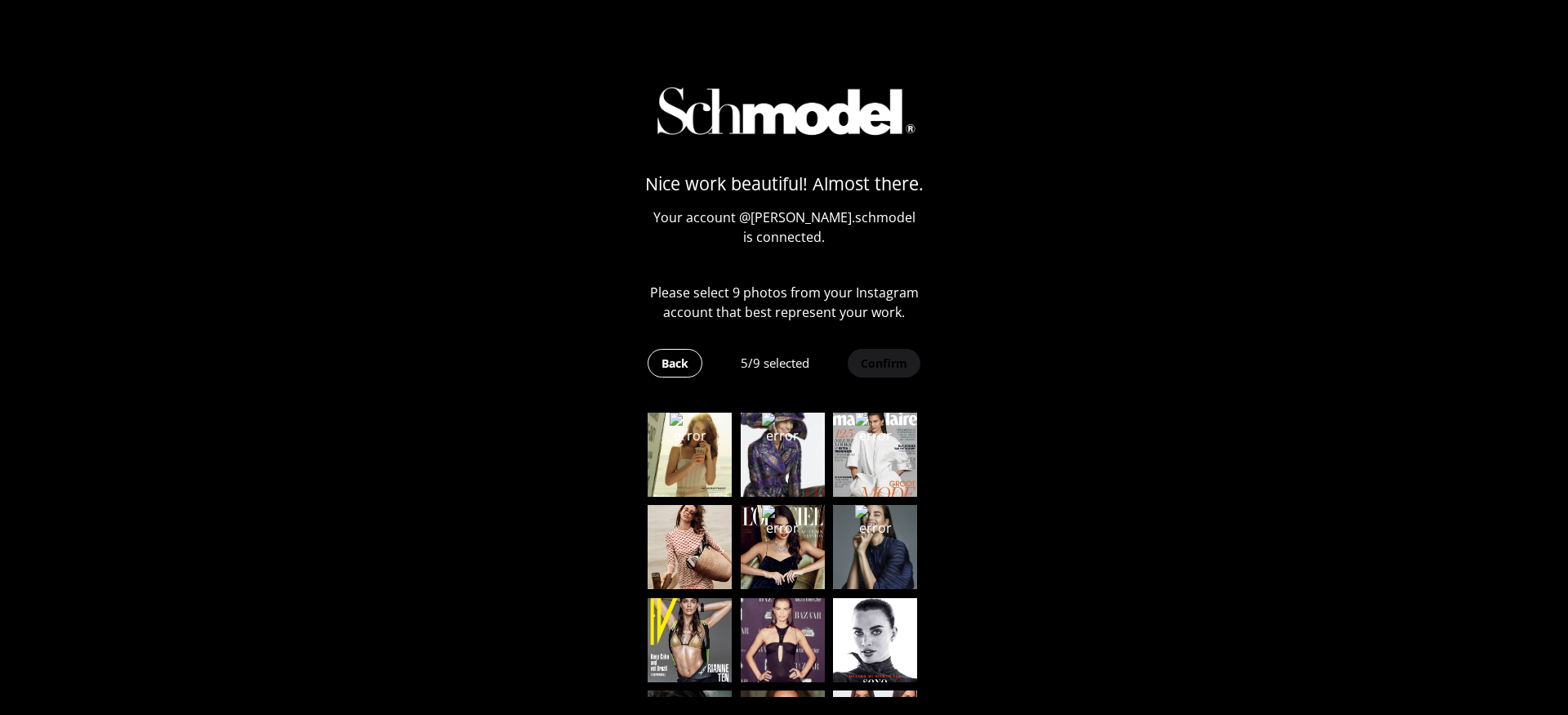
click at [693, 537] on img at bounding box center [689, 546] width 84 height 84
click at [693, 611] on img at bounding box center [689, 640] width 84 height 84
click at [750, 611] on img at bounding box center [782, 640] width 84 height 84
click at [856, 611] on img at bounding box center [875, 640] width 84 height 84
click at [885, 358] on button "Confirm" at bounding box center [883, 363] width 74 height 29
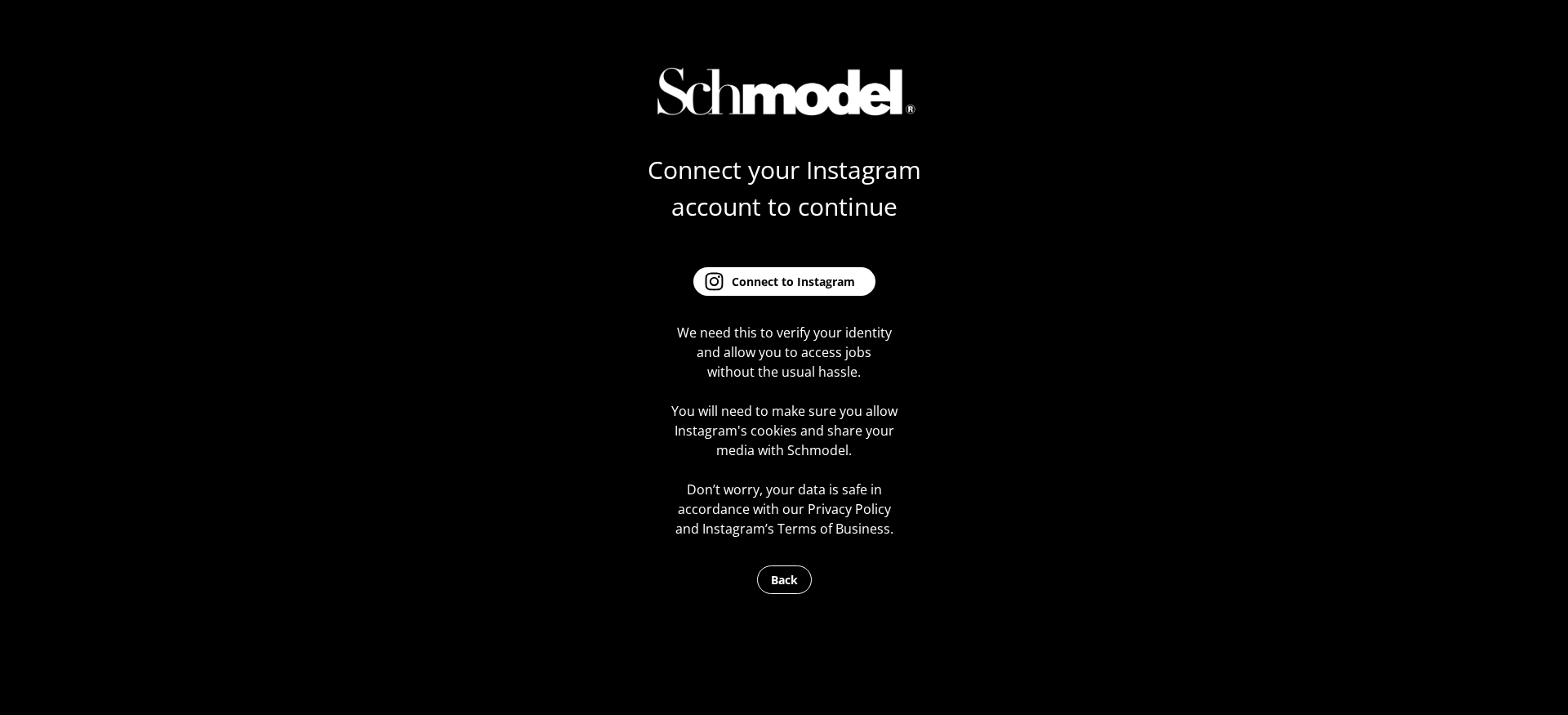
click at [823, 292] on button "Connect to Instagram" at bounding box center [784, 281] width 182 height 29
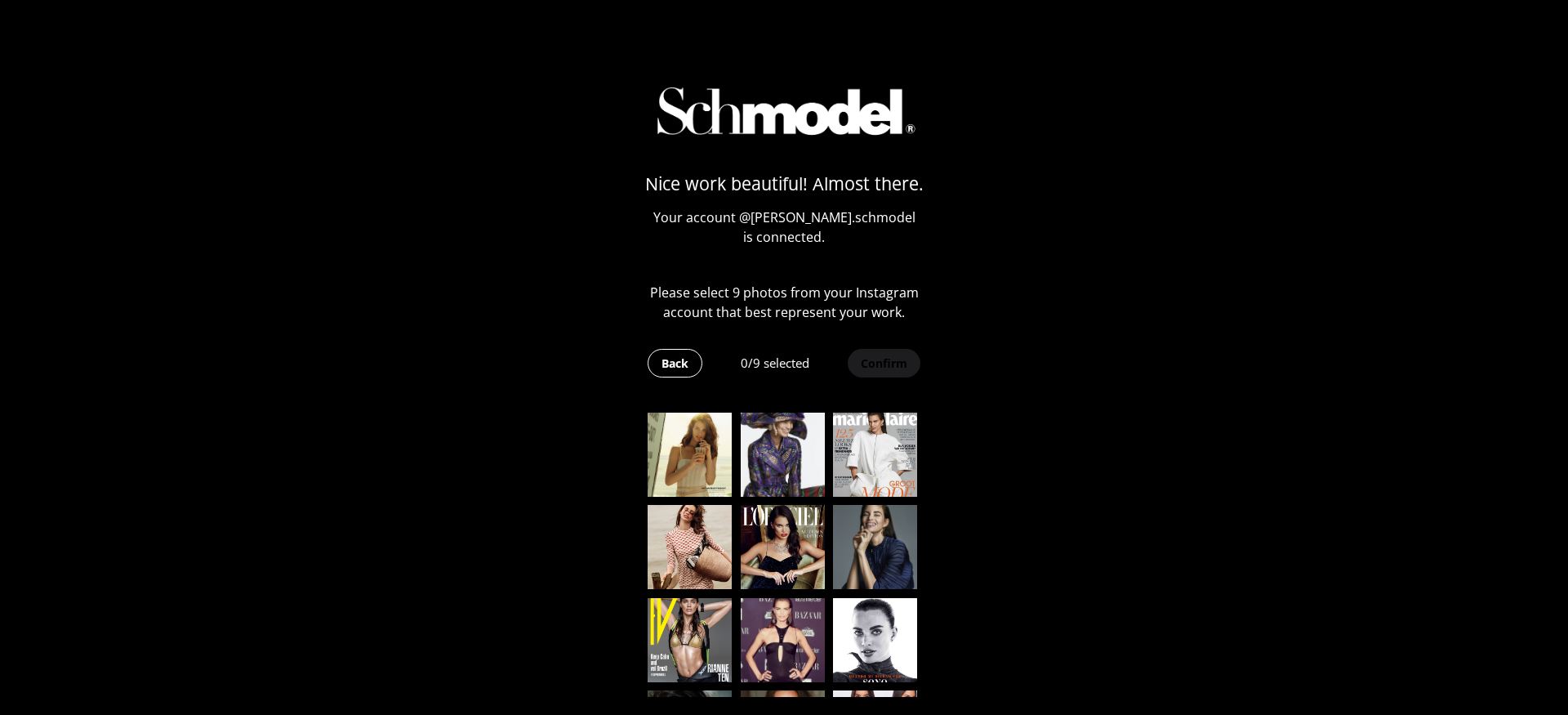
click at [697, 452] on img at bounding box center [689, 455] width 84 height 84
click at [787, 452] on img at bounding box center [782, 455] width 84 height 84
click at [849, 468] on img at bounding box center [875, 455] width 84 height 84
click at [836, 541] on img at bounding box center [875, 546] width 84 height 84
click at [791, 541] on img at bounding box center [782, 546] width 84 height 84
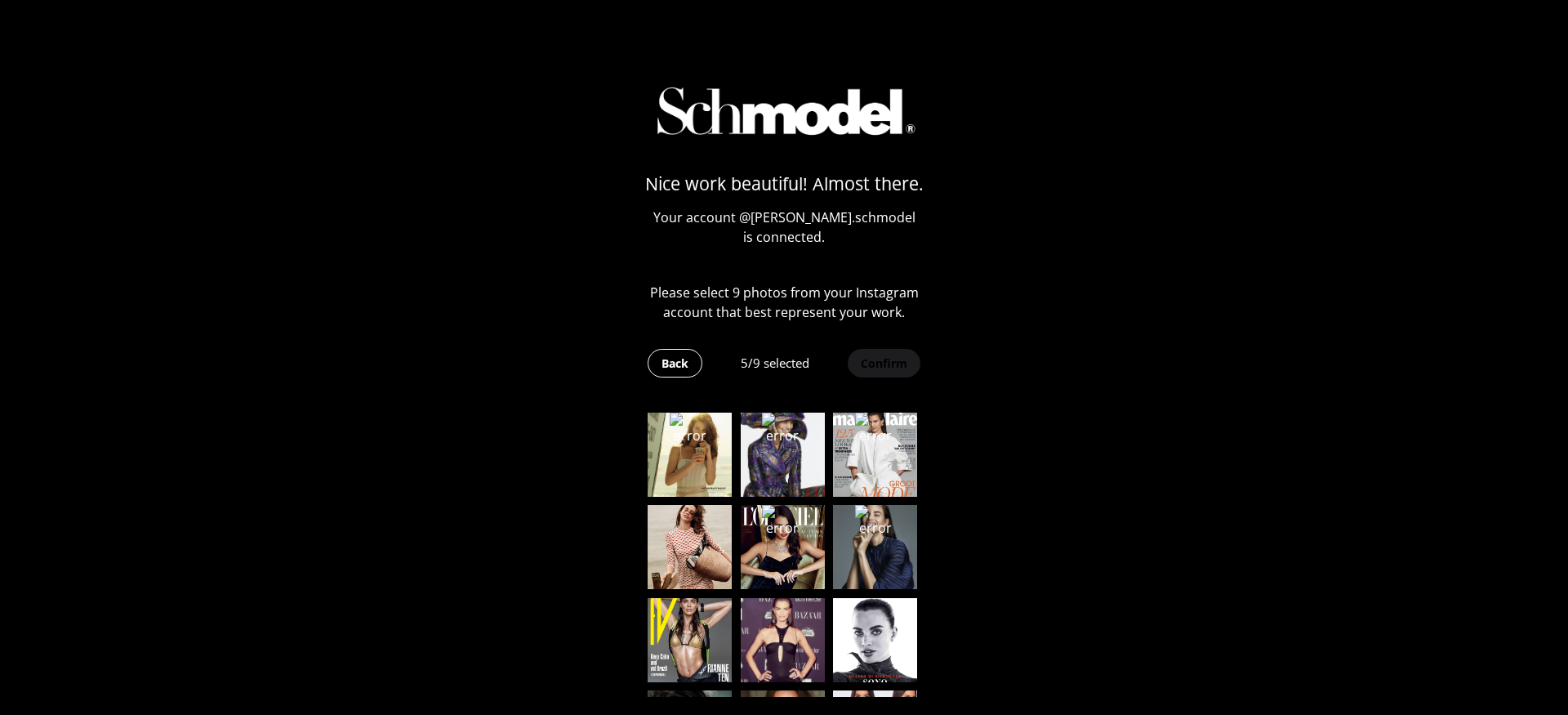
click at [726, 542] on div at bounding box center [784, 551] width 289 height 293
click at [690, 571] on img at bounding box center [689, 546] width 84 height 84
click at [699, 638] on img at bounding box center [689, 640] width 84 height 84
click at [773, 638] on img at bounding box center [782, 640] width 84 height 84
click at [851, 638] on img at bounding box center [875, 640] width 84 height 84
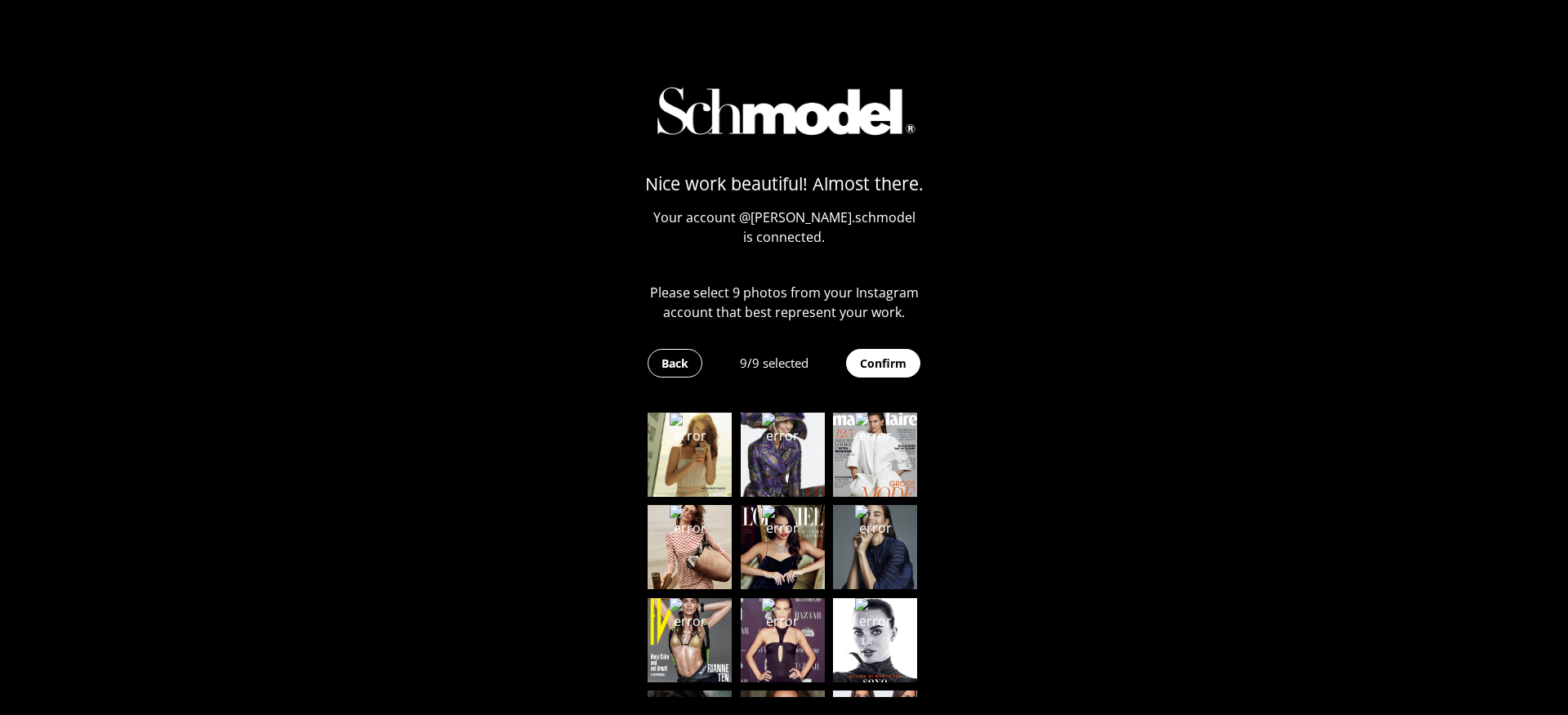
click at [885, 353] on button "Confirm" at bounding box center [883, 363] width 74 height 29
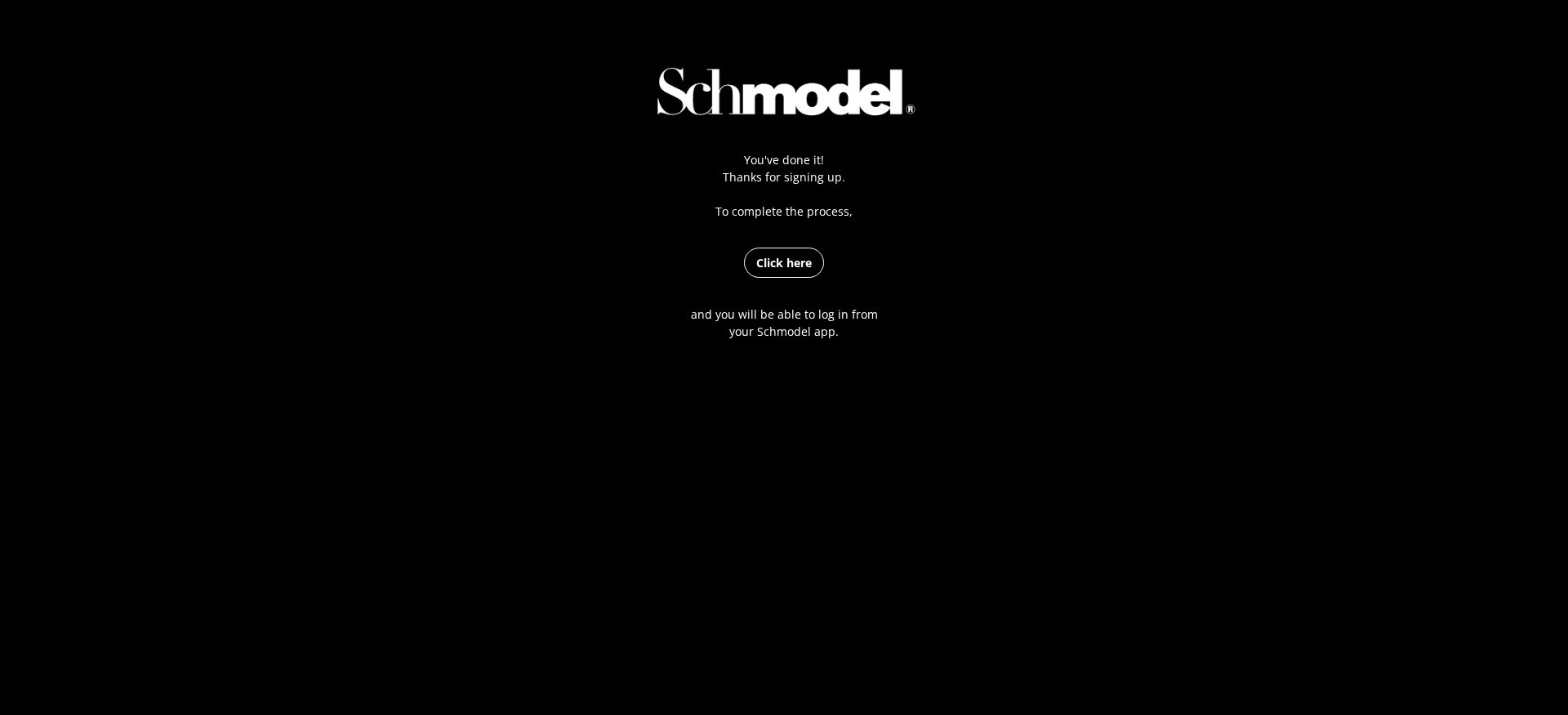
drag, startPoint x: 679, startPoint y: 317, endPoint x: 944, endPoint y: 340, distance: 266.0
click at [944, 340] on div "You've done it! Thanks for signing up. To complete the process, Click here and …" at bounding box center [784, 358] width 1568 height 715
copy p "and you will be able to log in from your Schmodel app."
